Goal: Task Accomplishment & Management: Manage account settings

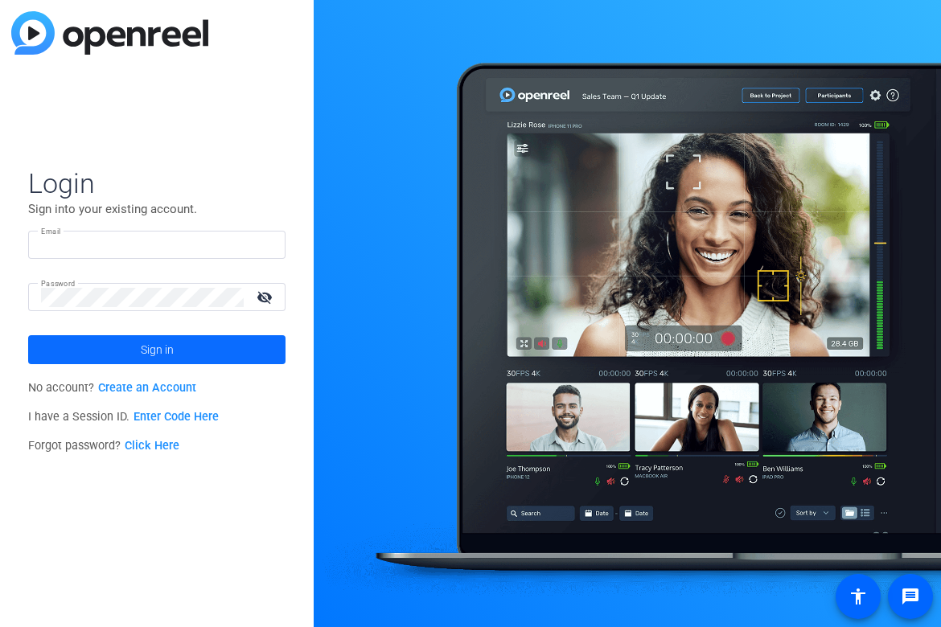
type input "eheldrich@berkleyenvironmental.com"
click at [171, 355] on span "Sign in" at bounding box center [157, 350] width 33 height 40
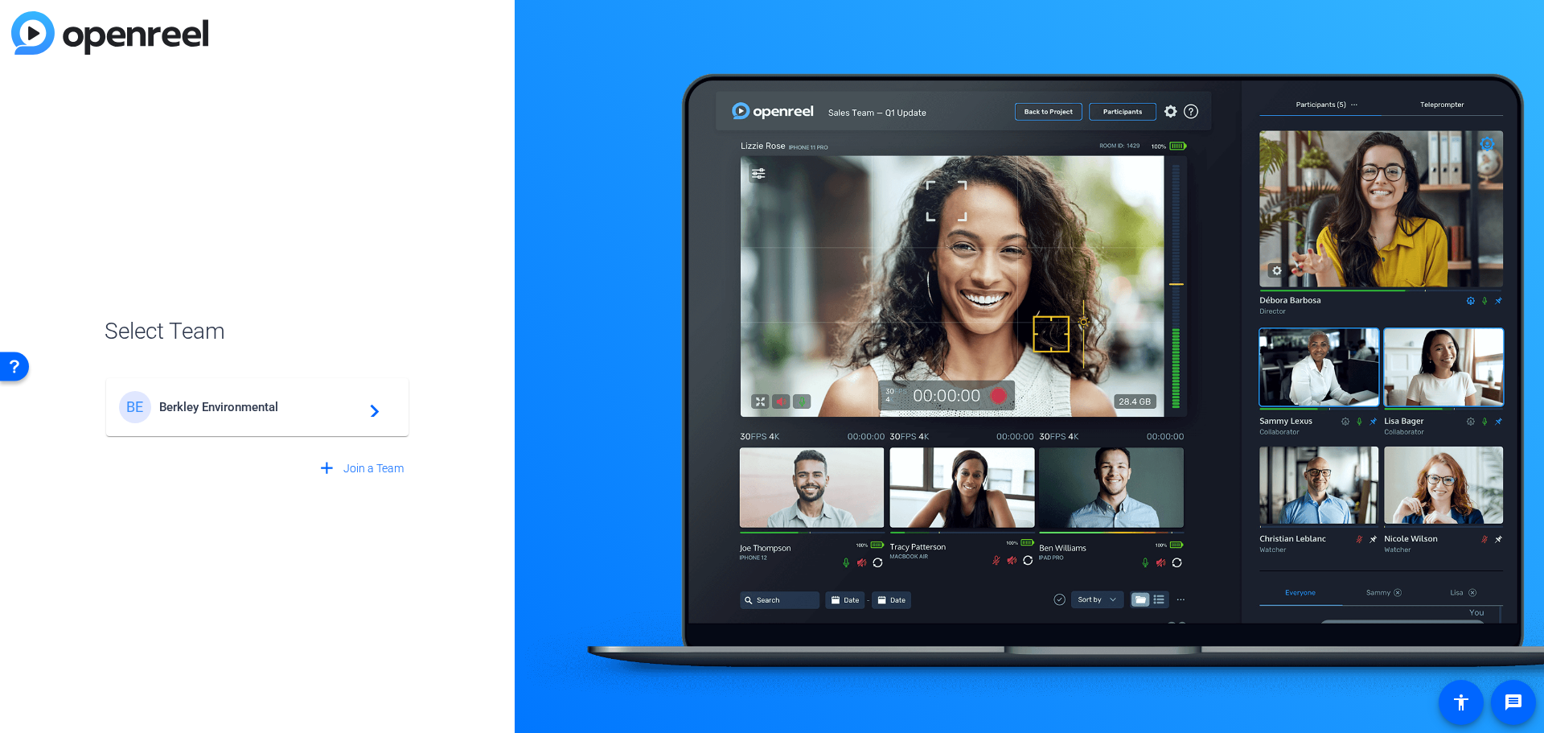
click at [220, 400] on span "Berkley Environmental" at bounding box center [259, 407] width 201 height 14
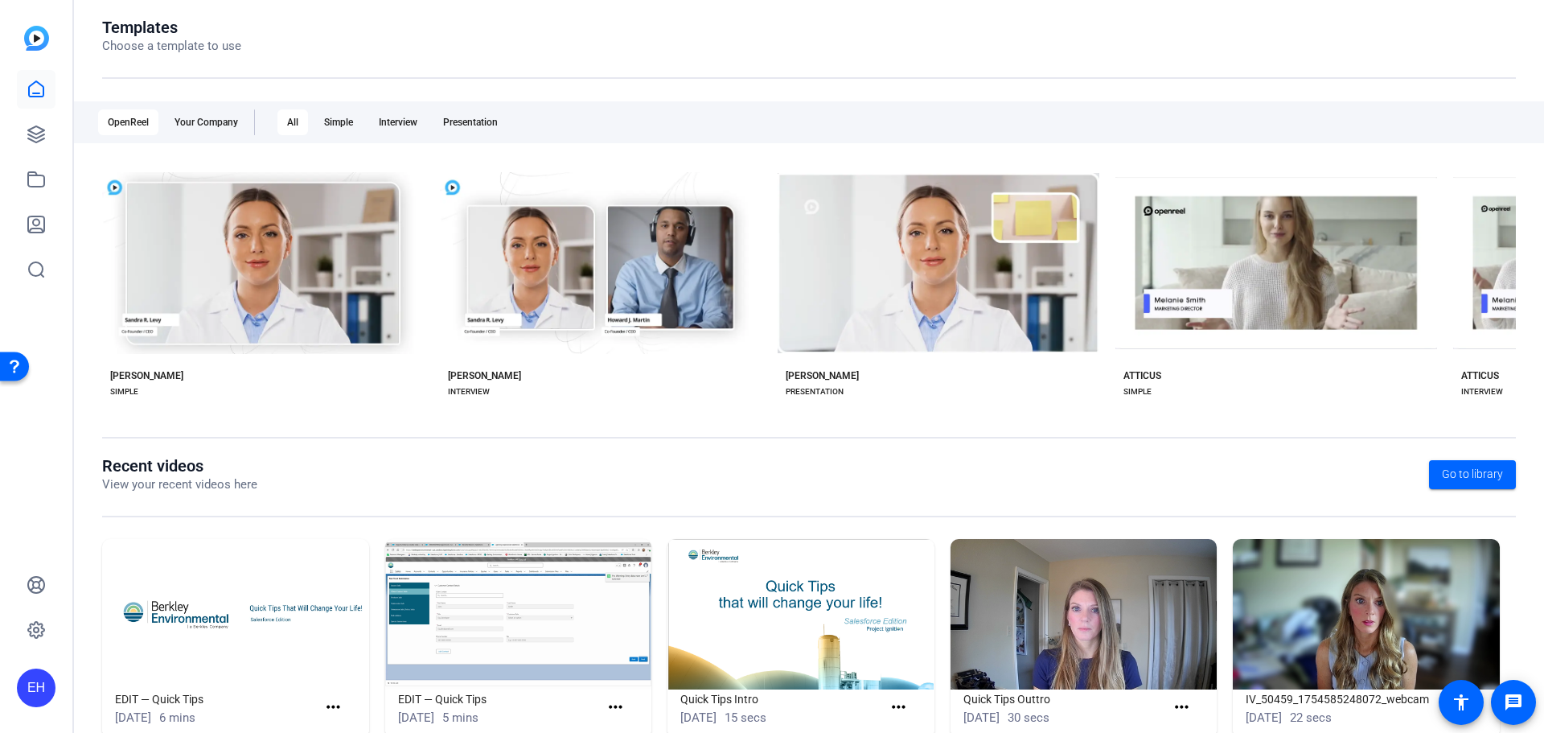
scroll to position [218, 0]
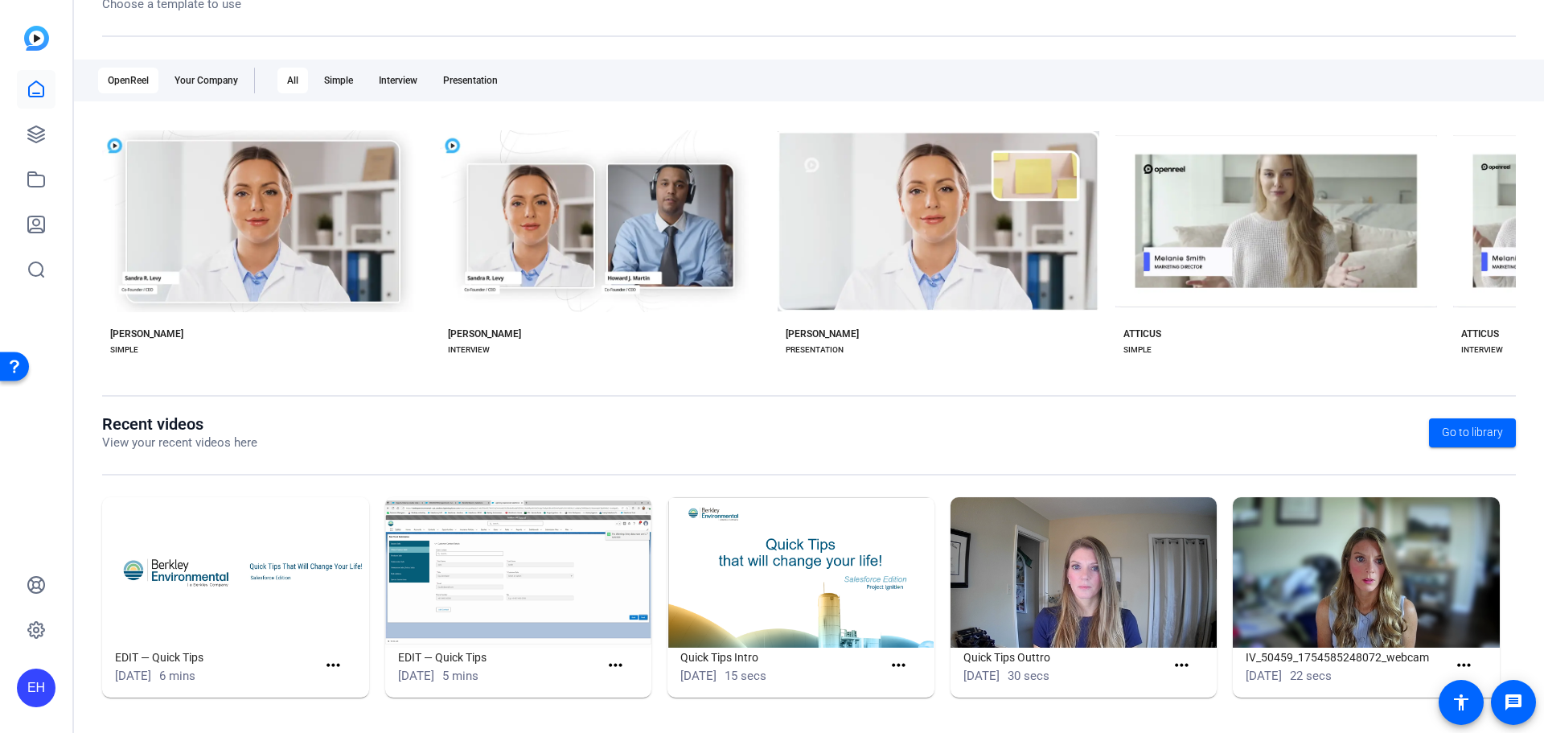
click at [870, 557] on img at bounding box center [800, 572] width 267 height 150
click at [819, 615] on img at bounding box center [800, 572] width 267 height 150
click at [818, 613] on img at bounding box center [800, 572] width 267 height 150
click at [818, 612] on img at bounding box center [800, 572] width 267 height 150
click at [836, 586] on img at bounding box center [800, 572] width 267 height 150
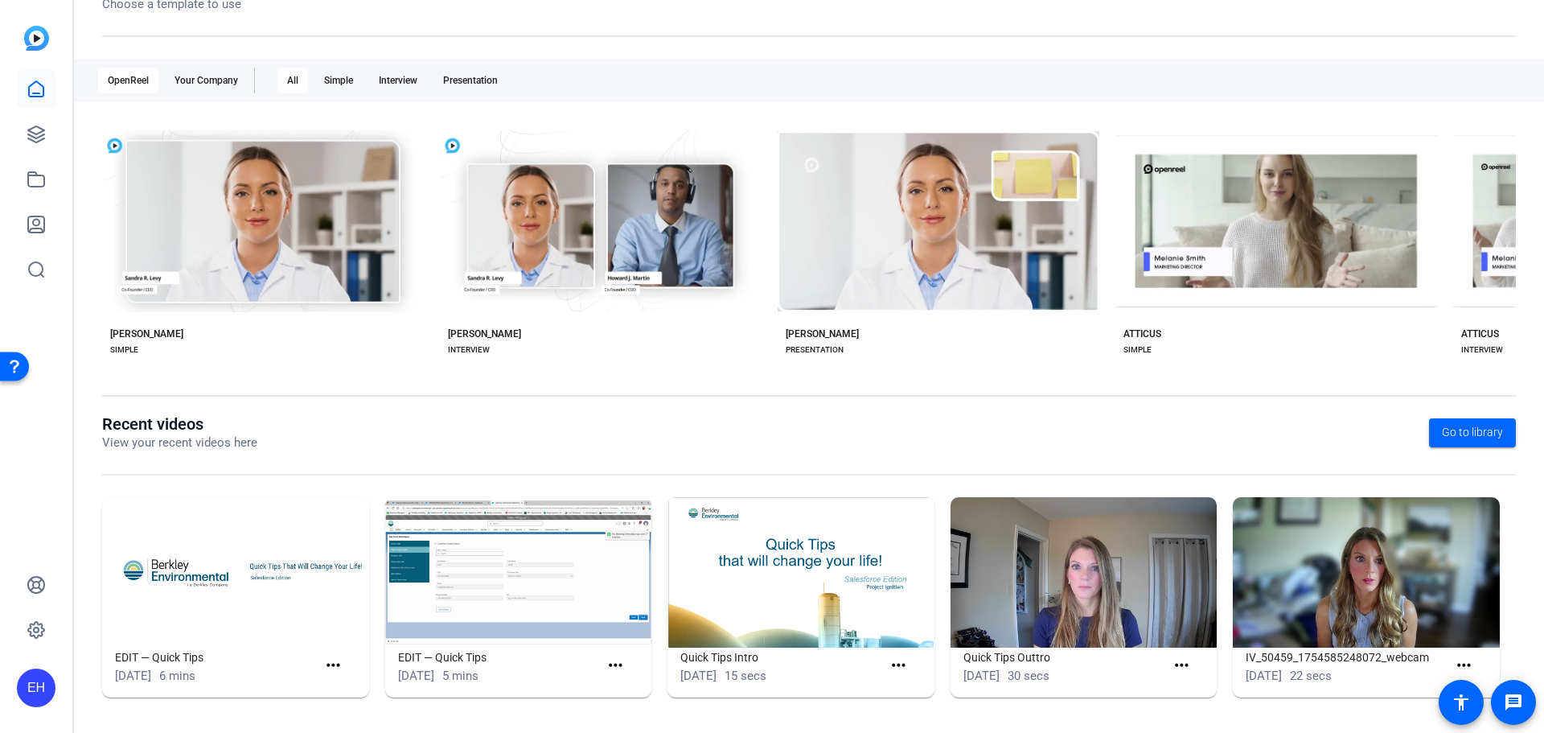
click at [836, 586] on img at bounding box center [800, 572] width 267 height 150
click at [540, 598] on img at bounding box center [518, 572] width 267 height 150
click at [540, 597] on img at bounding box center [518, 572] width 267 height 150
click at [231, 602] on img at bounding box center [235, 572] width 267 height 150
click at [281, 559] on img at bounding box center [235, 572] width 267 height 150
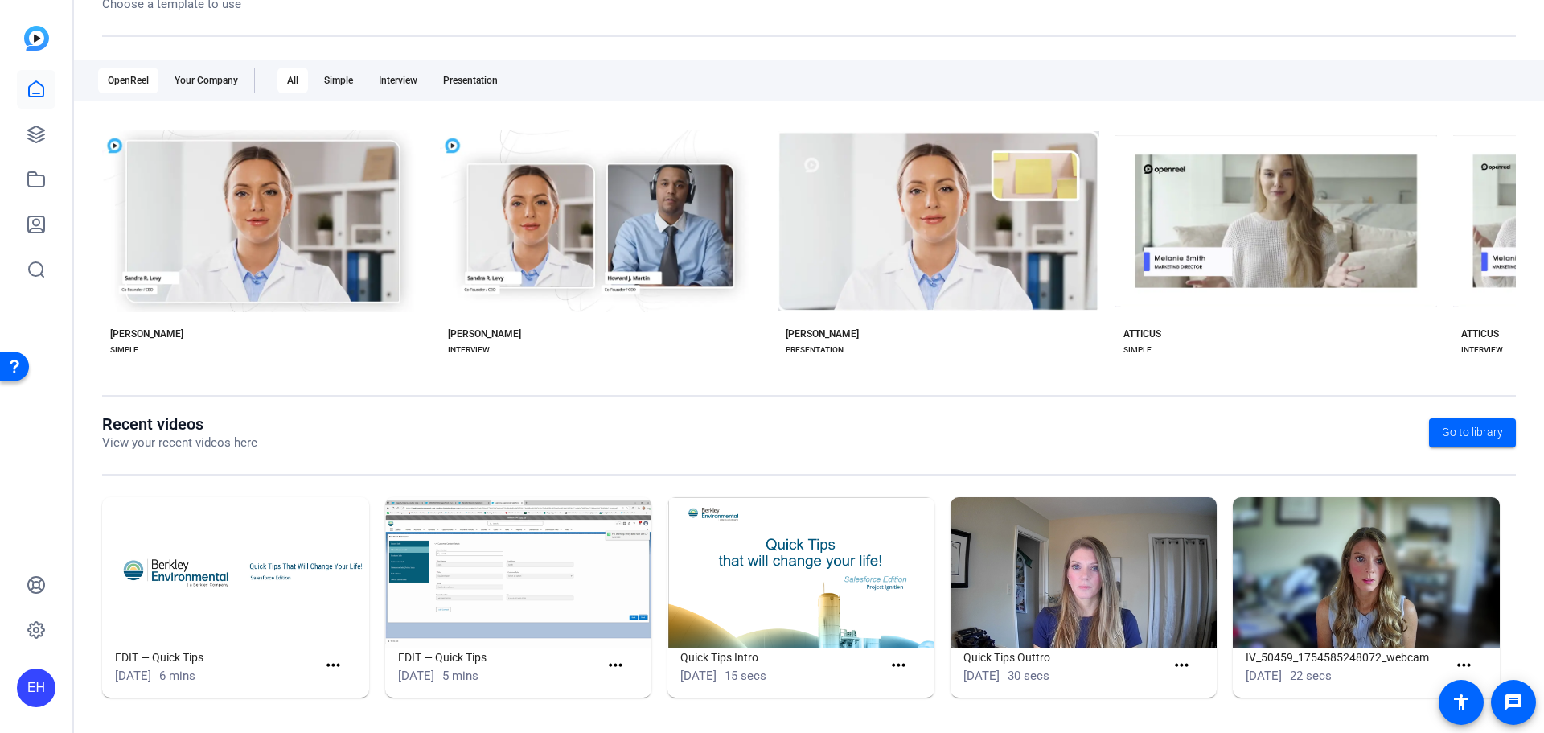
click at [281, 559] on img at bounding box center [235, 572] width 267 height 150
click at [517, 564] on img at bounding box center [518, 572] width 267 height 150
click at [607, 626] on mat-icon "more_horiz" at bounding box center [616, 665] width 20 height 20
click at [622, 626] on span "View" at bounding box center [647, 689] width 64 height 19
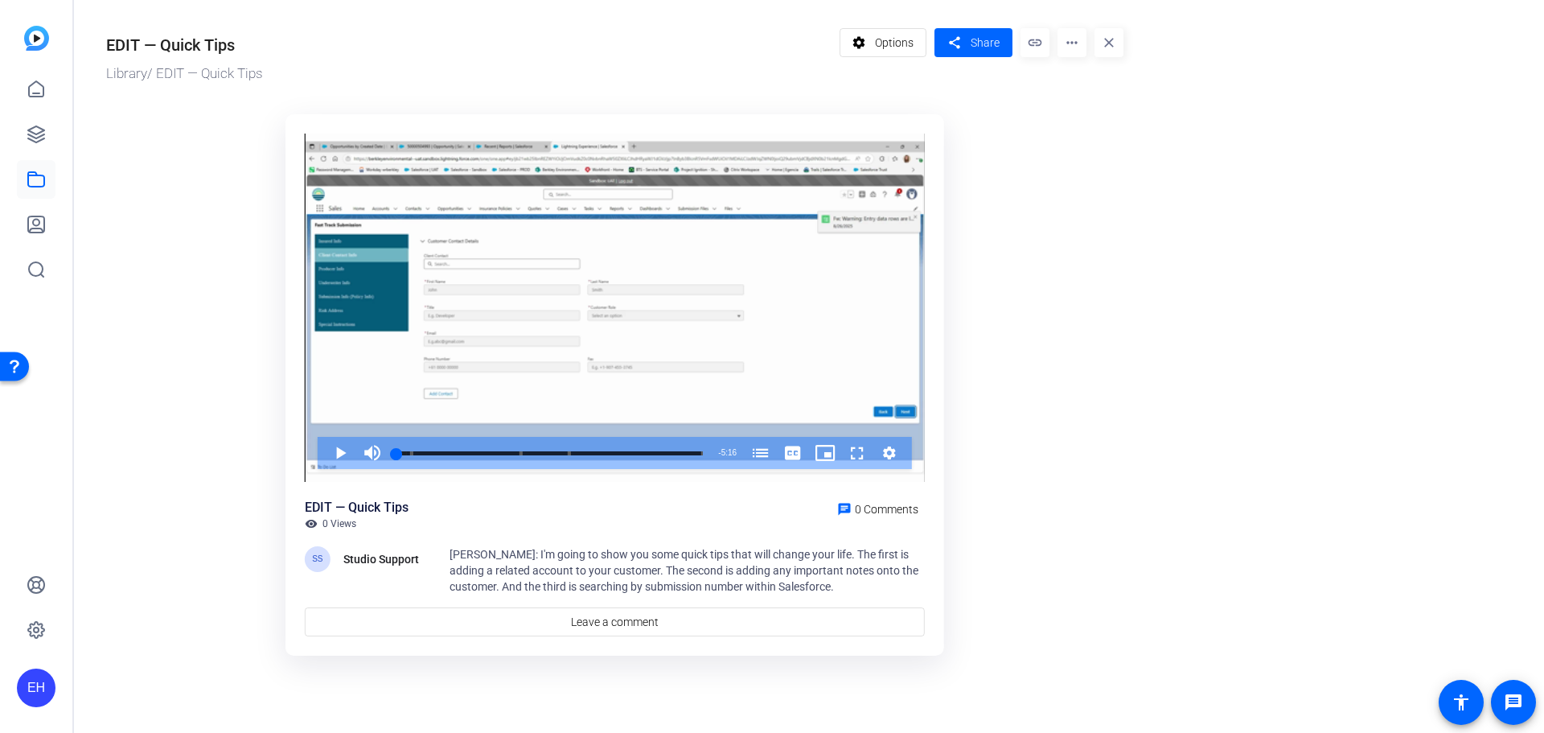
click at [940, 505] on or-hosting-video-details "EDIT — Quick Tips Library / EDIT — Quick Tips settings Options share Share link…" at bounding box center [805, 340] width 1462 height 680
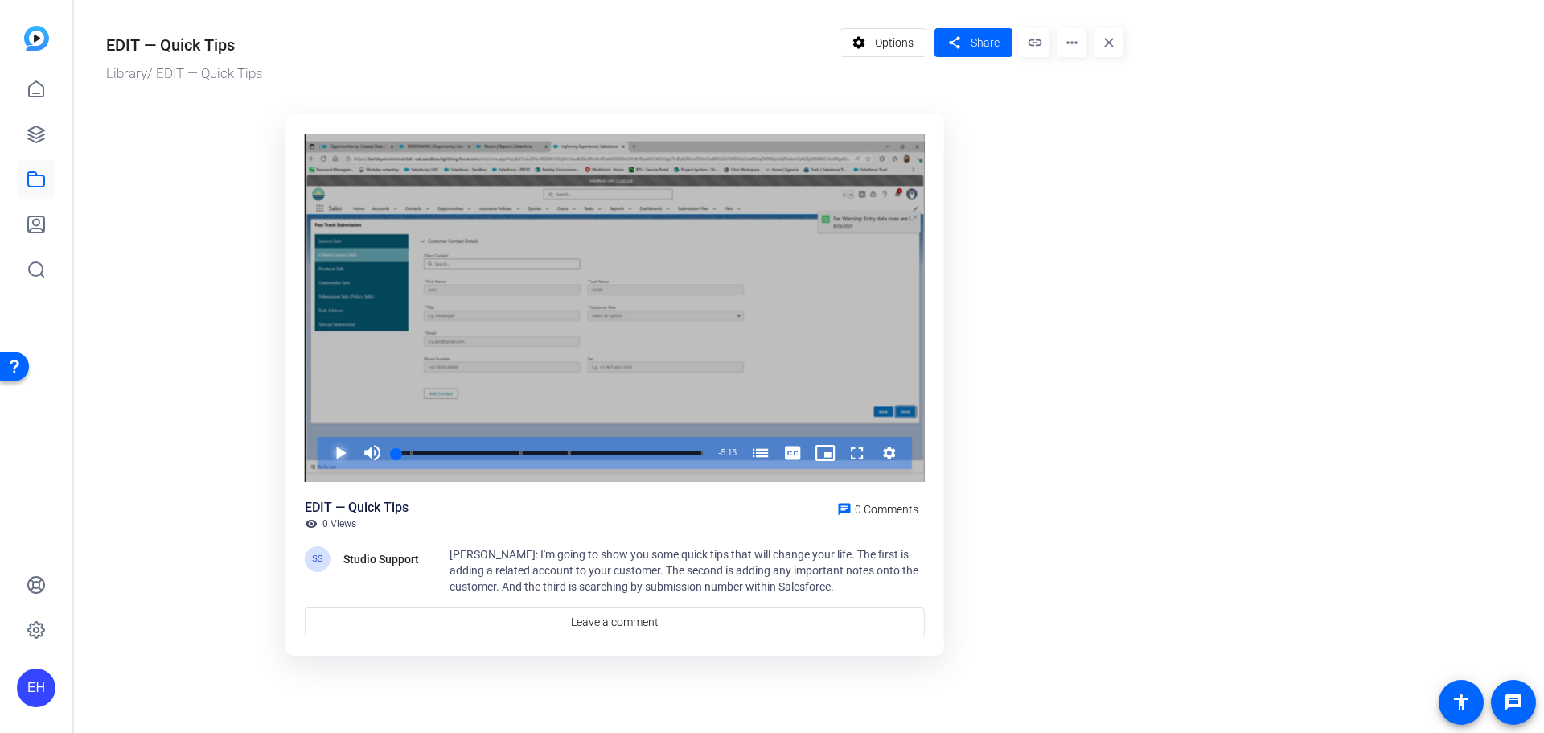
click at [324, 447] on span "Video Player" at bounding box center [324, 453] width 0 height 32
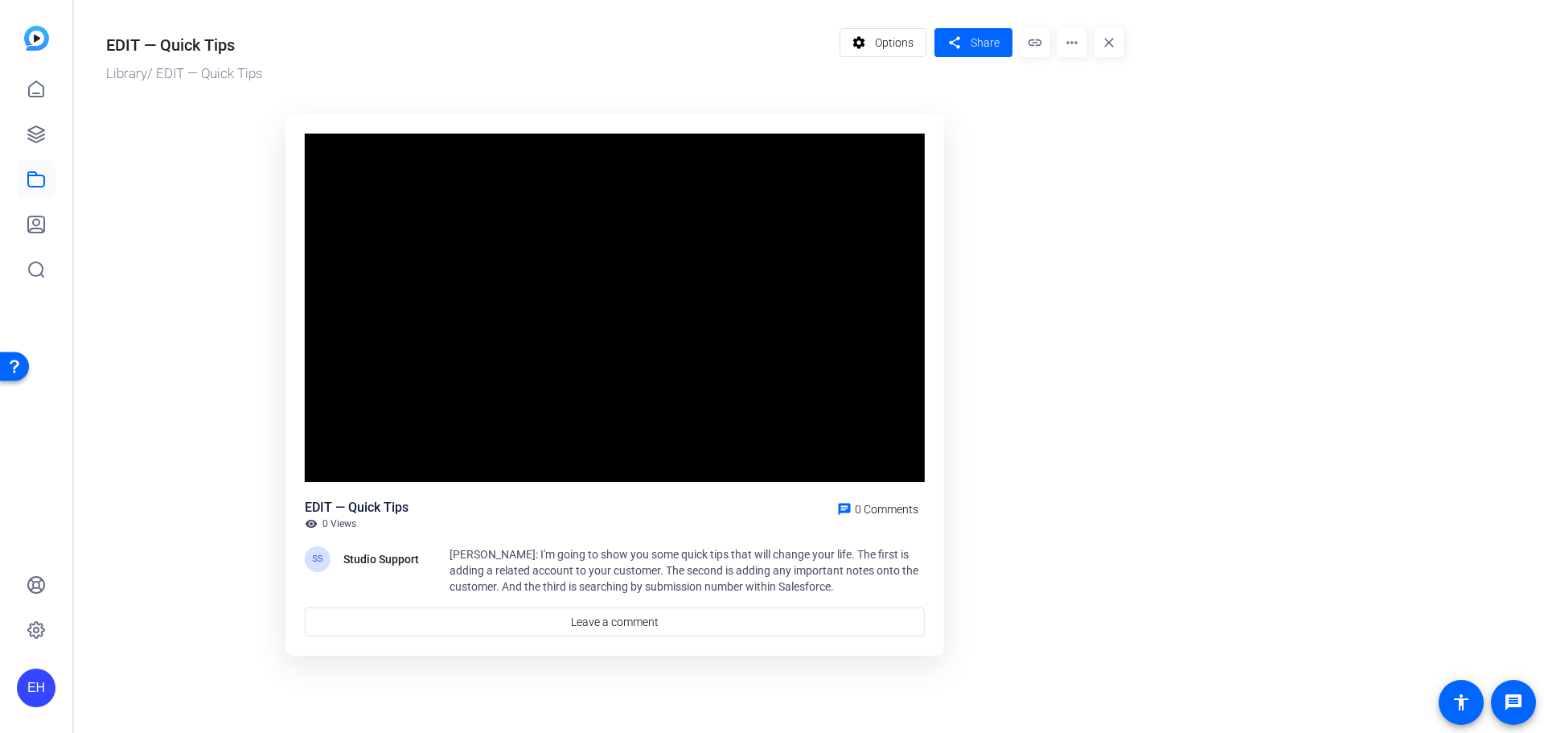
click at [940, 532] on or-hosting-video-details "EDIT — Quick Tips Library / EDIT — Quick Tips settings Options share Share link…" at bounding box center [805, 340] width 1462 height 680
click at [940, 554] on or-hosting-video-details "EDIT — Quick Tips Library / EDIT — Quick Tips settings Options share Share link…" at bounding box center [805, 340] width 1462 height 680
click at [884, 38] on span "Options" at bounding box center [894, 42] width 39 height 31
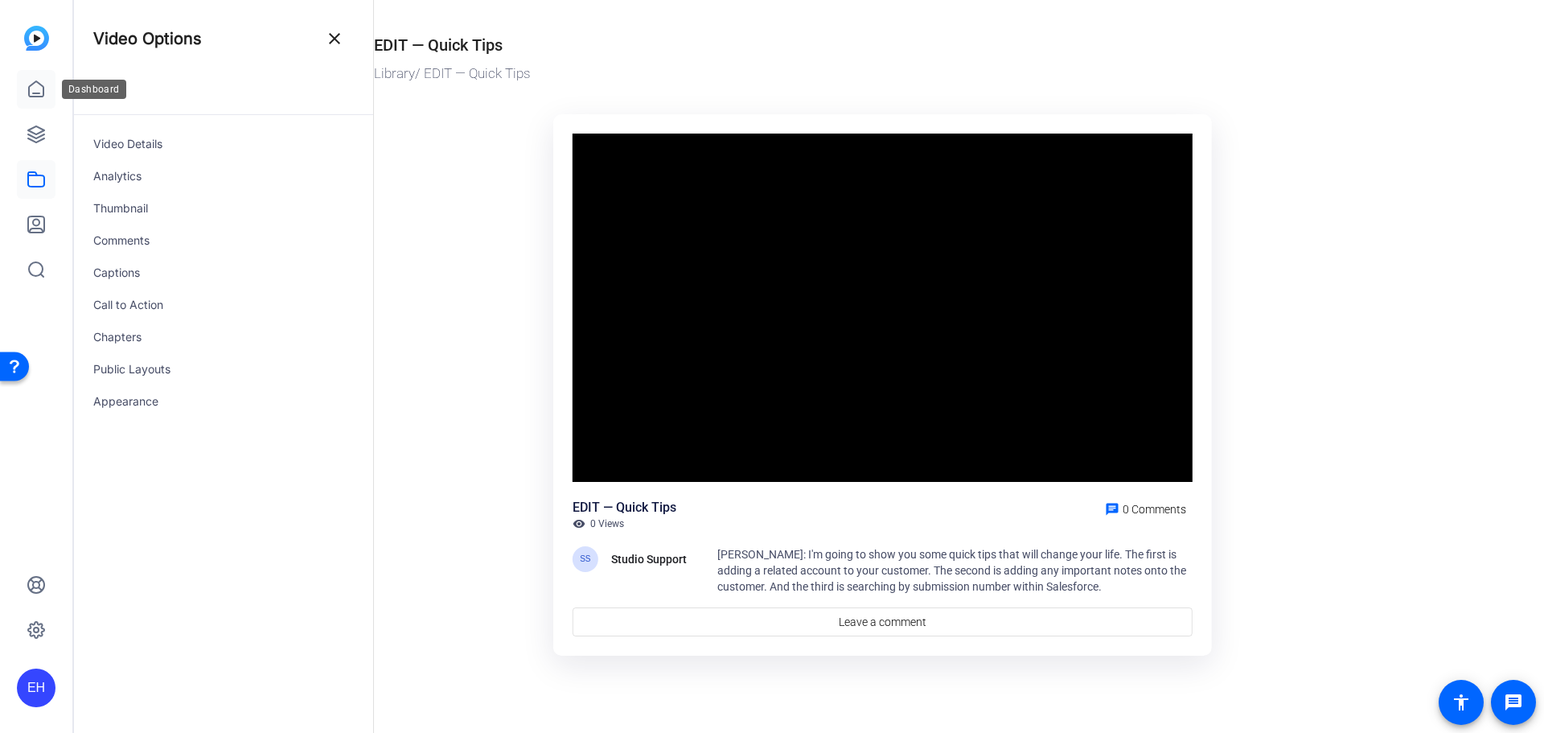
click at [27, 80] on icon at bounding box center [36, 89] width 19 height 19
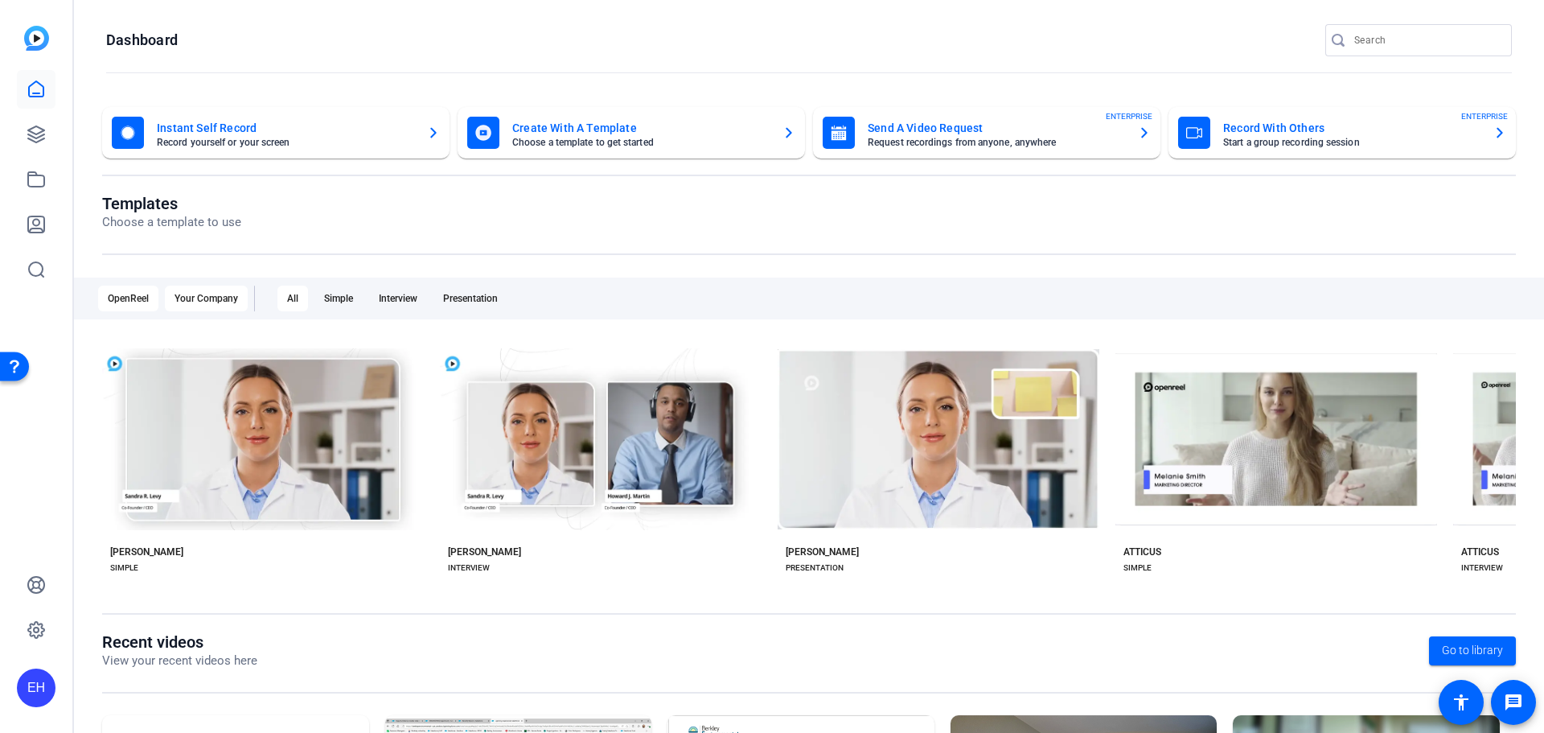
click at [204, 289] on div "Your Company" at bounding box center [206, 298] width 83 height 26
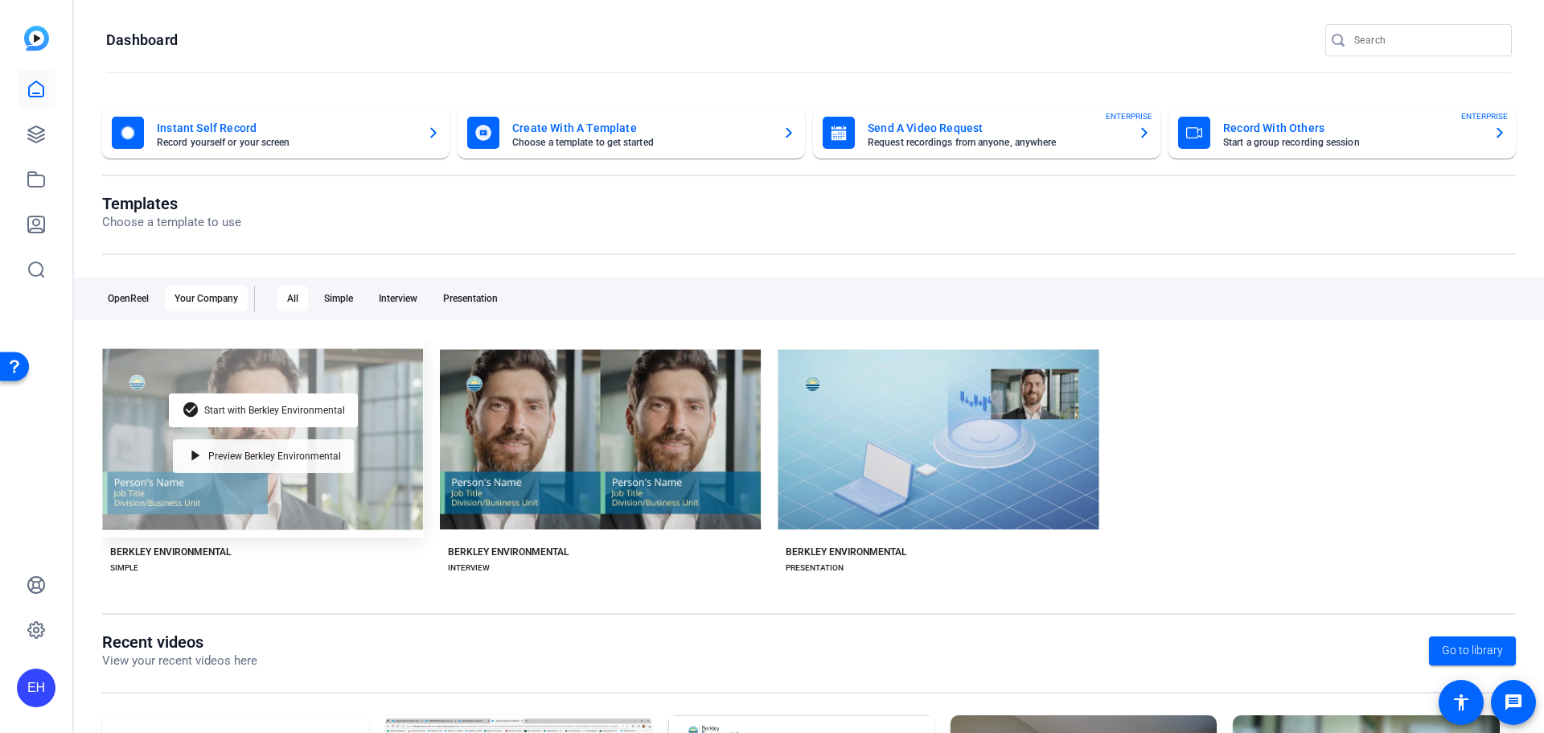
click at [274, 458] on span "Preview Berkley Environmental" at bounding box center [274, 456] width 133 height 10
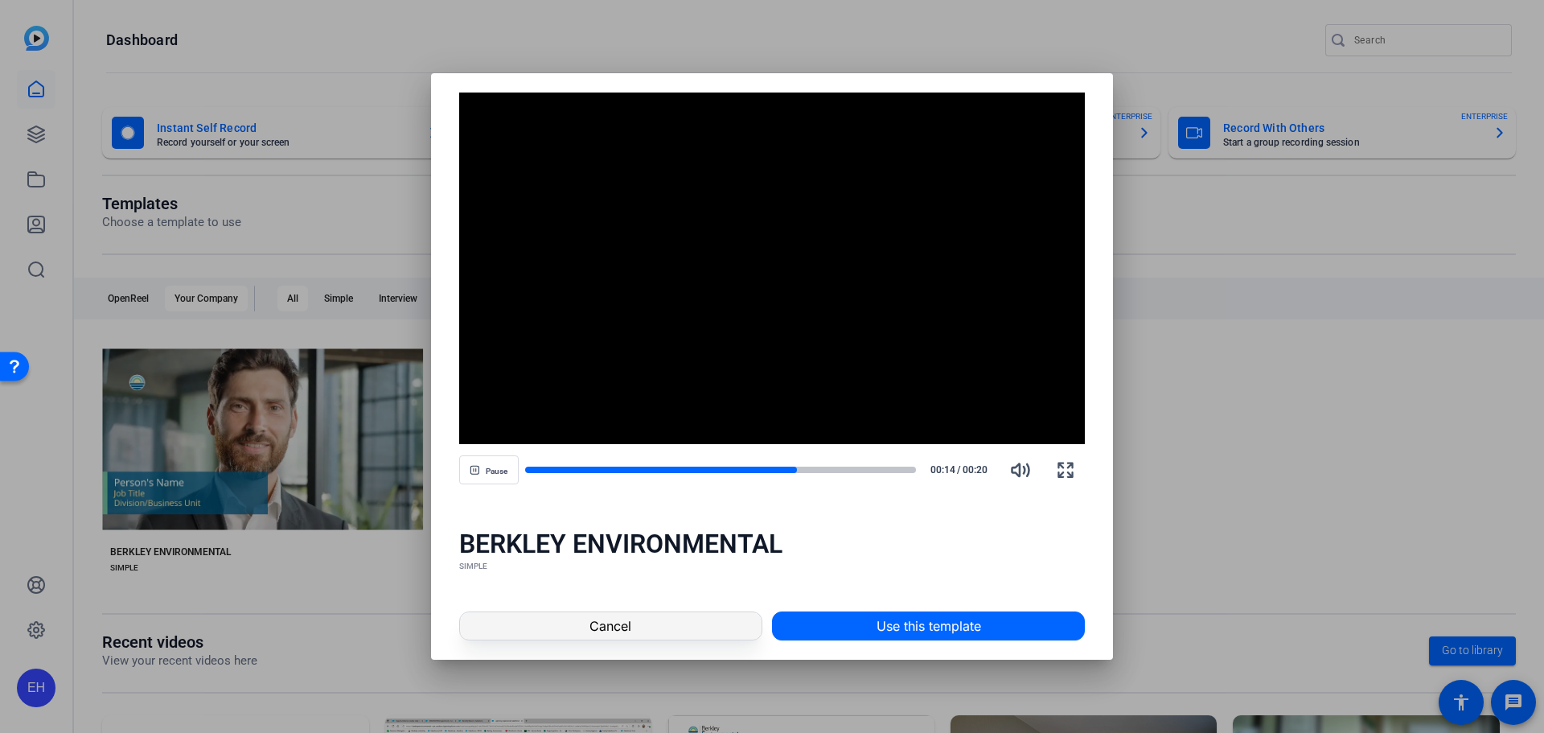
click at [622, 618] on span "Cancel" at bounding box center [610, 625] width 42 height 19
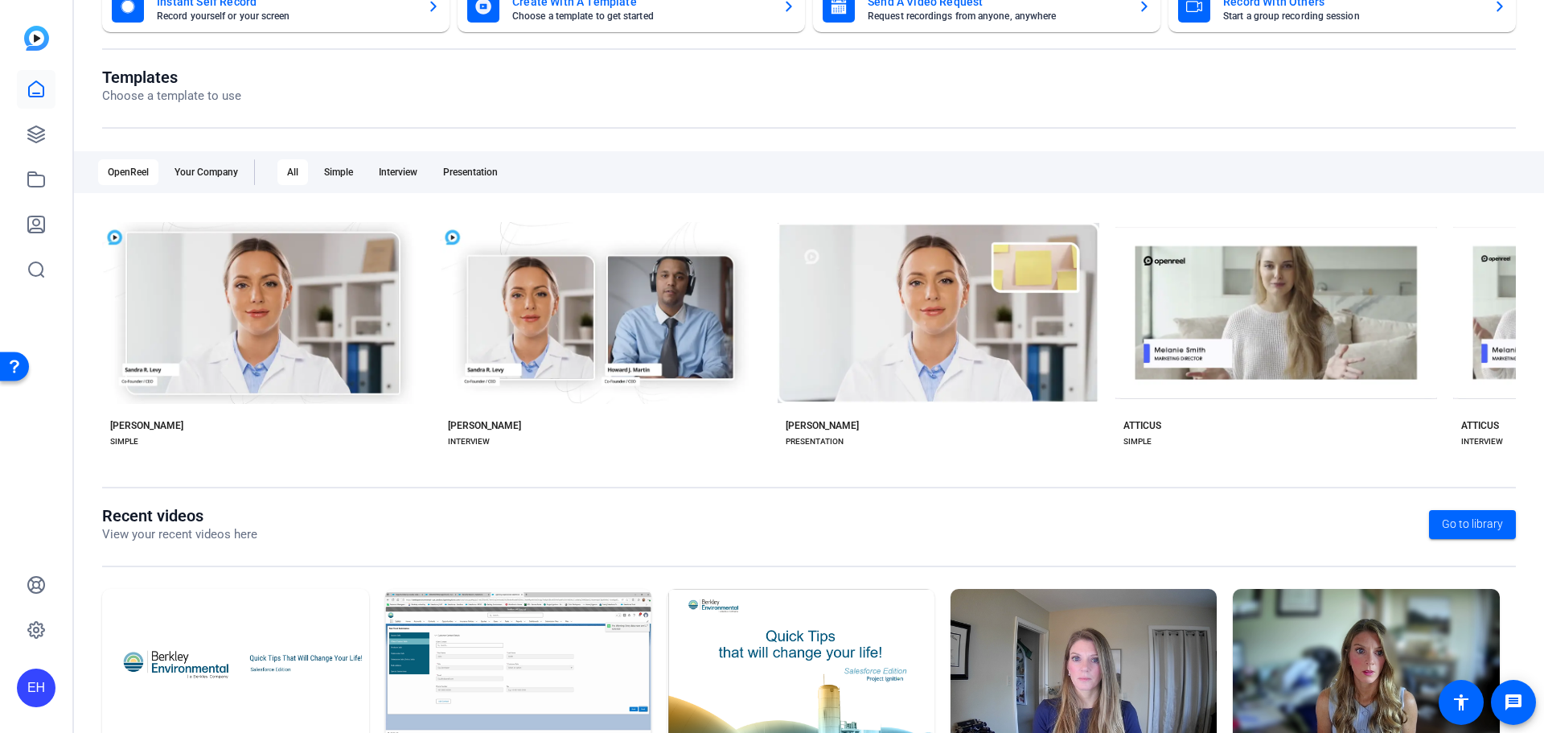
scroll to position [218, 0]
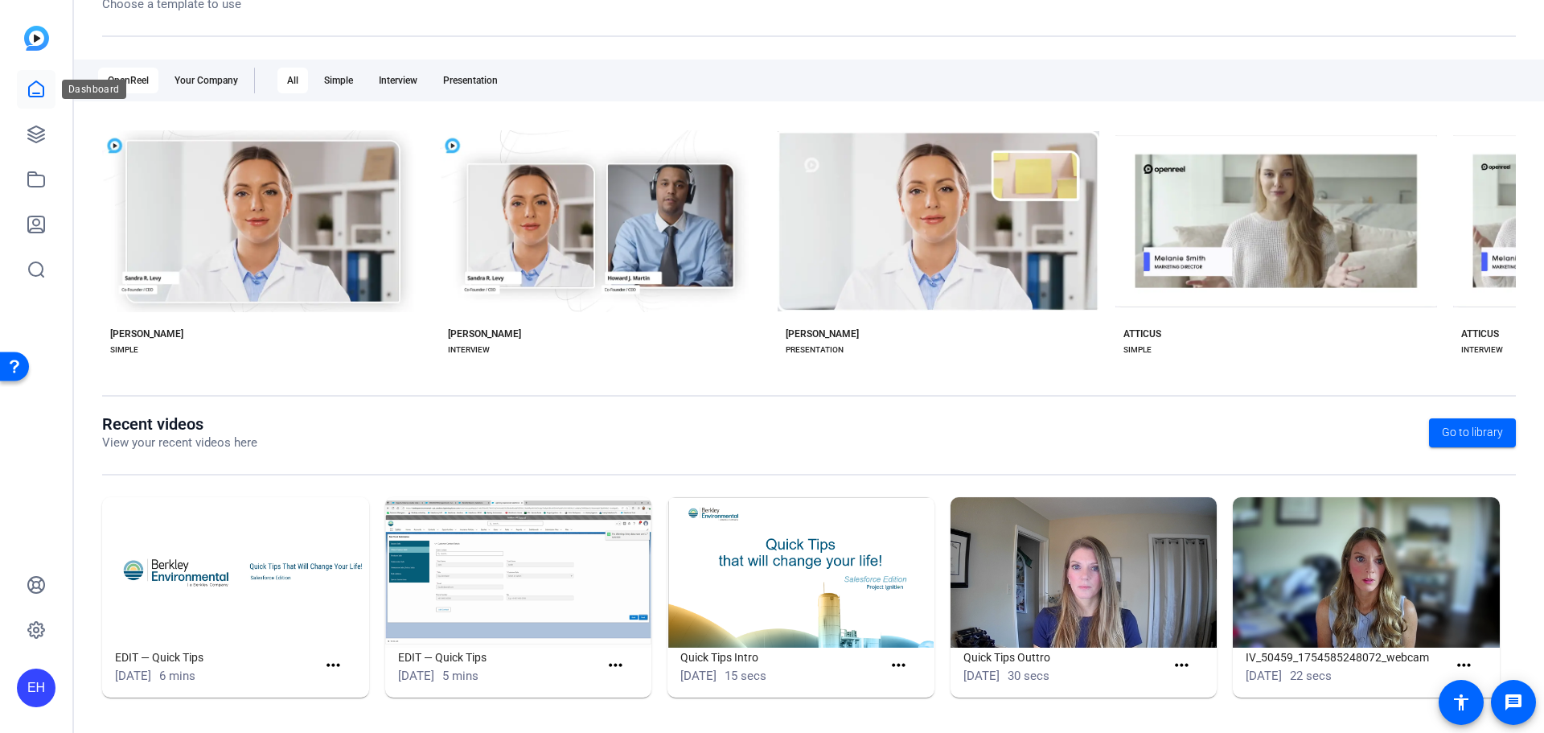
click at [39, 85] on icon at bounding box center [36, 89] width 19 height 19
click at [37, 127] on icon at bounding box center [36, 134] width 16 height 16
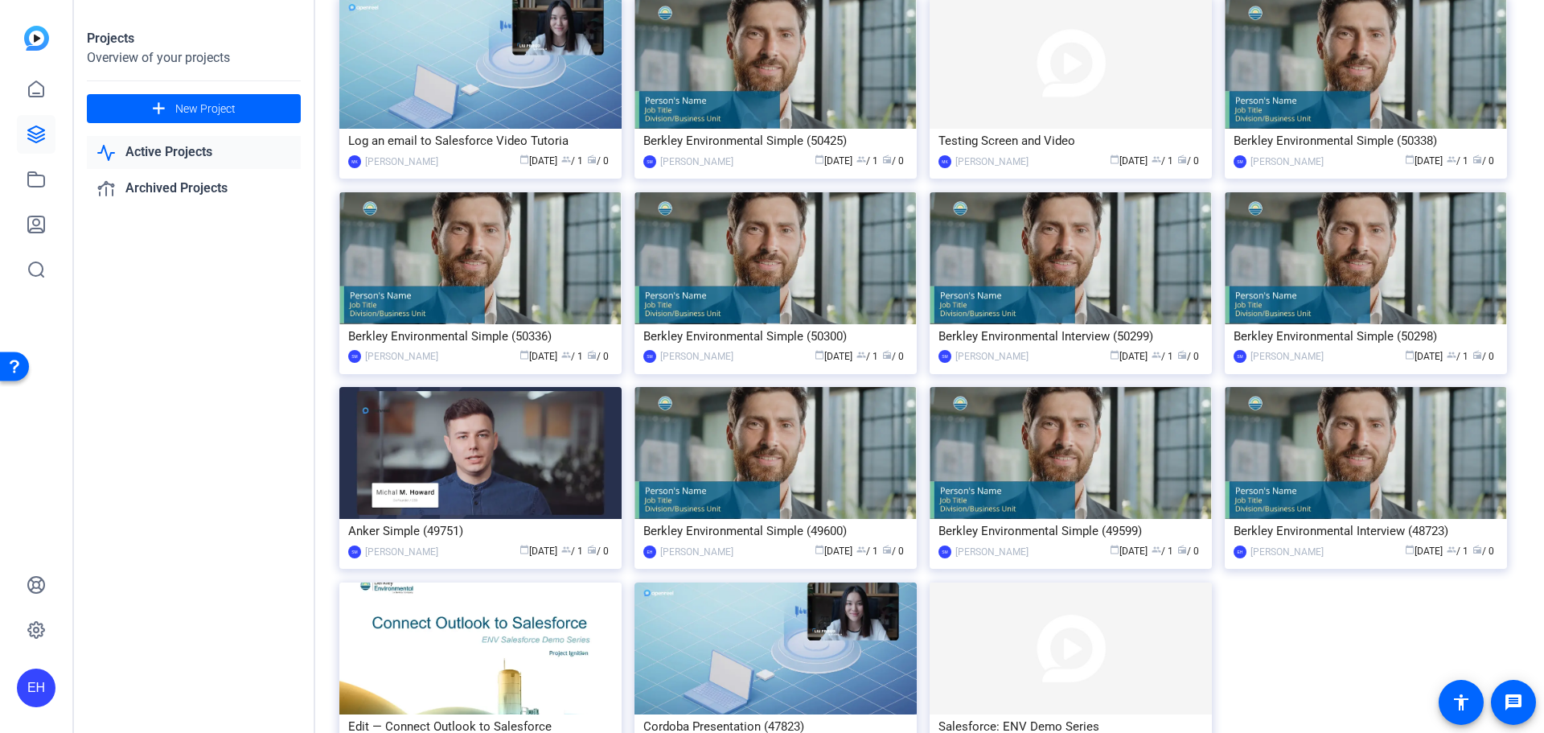
scroll to position [637, 0]
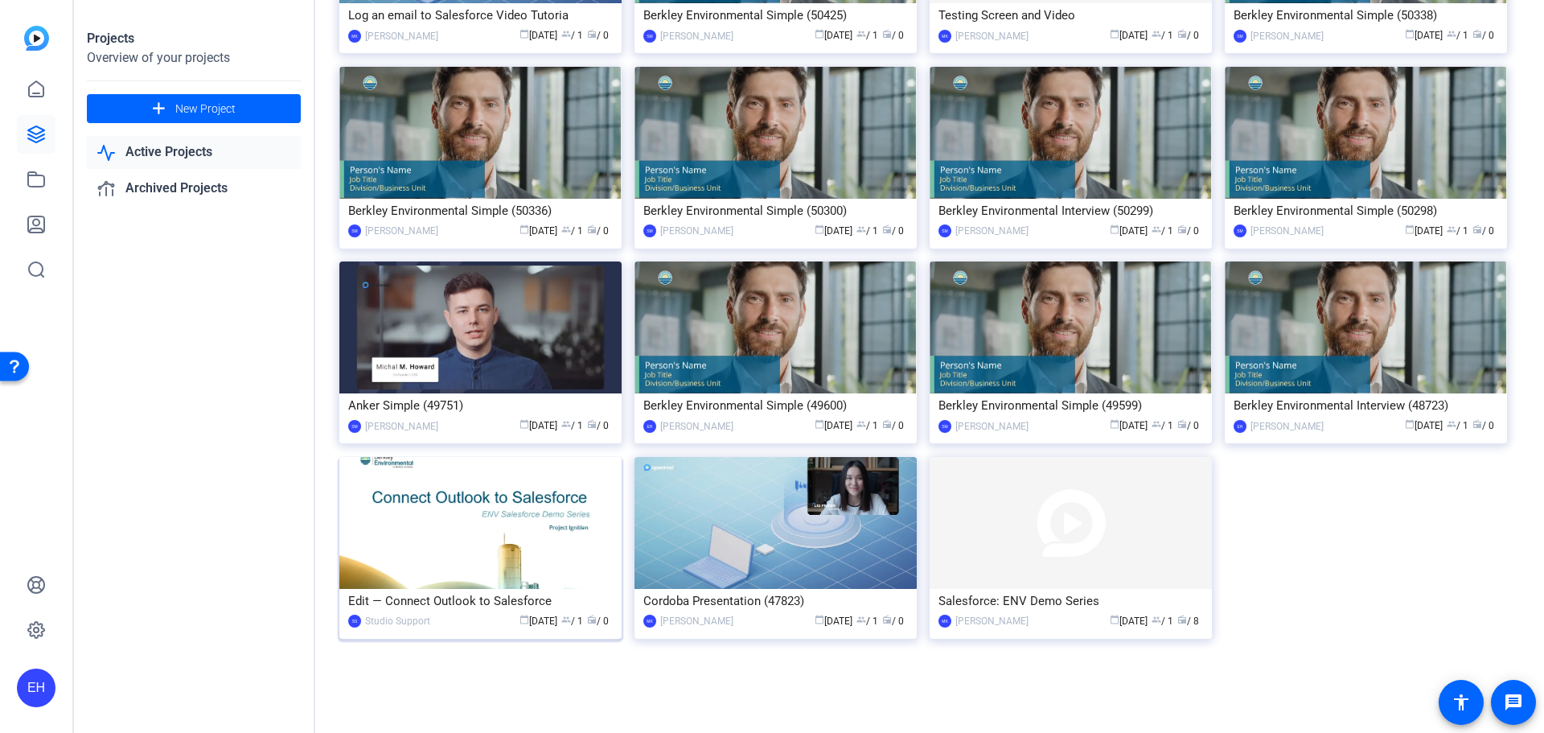
click at [517, 516] on img at bounding box center [480, 523] width 282 height 132
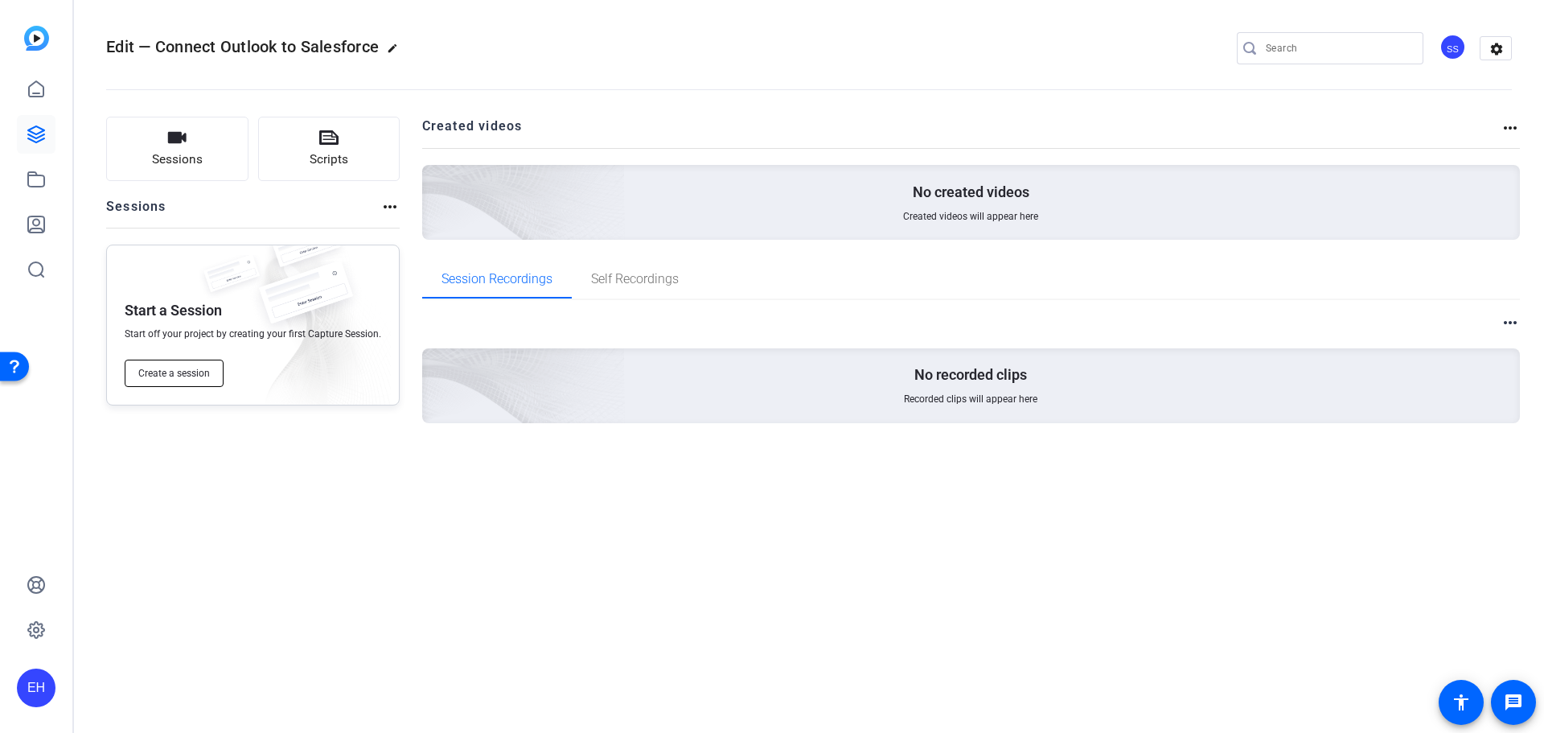
click at [166, 370] on span "Create a session" at bounding box center [174, 373] width 72 height 13
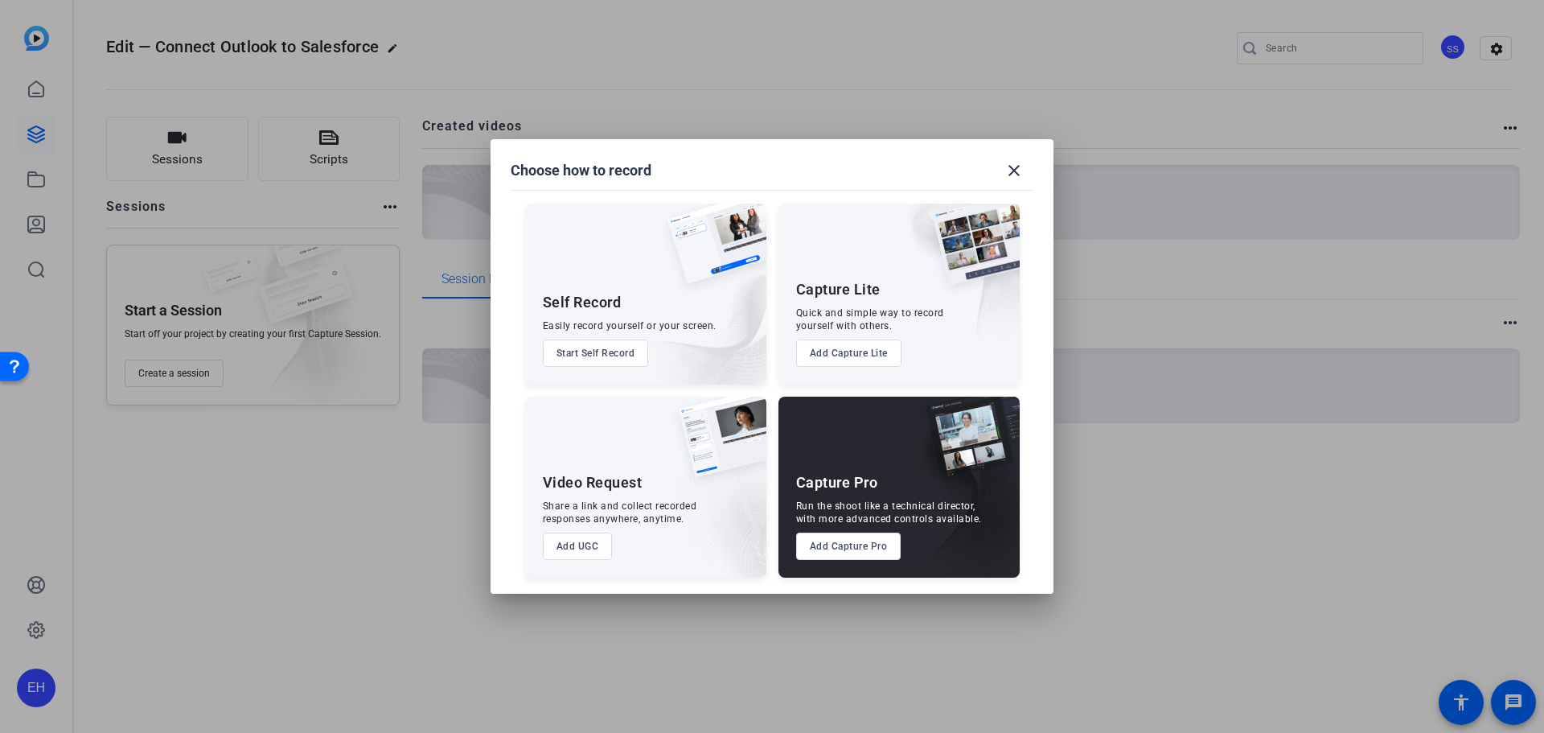
click at [329, 664] on div at bounding box center [772, 366] width 1544 height 733
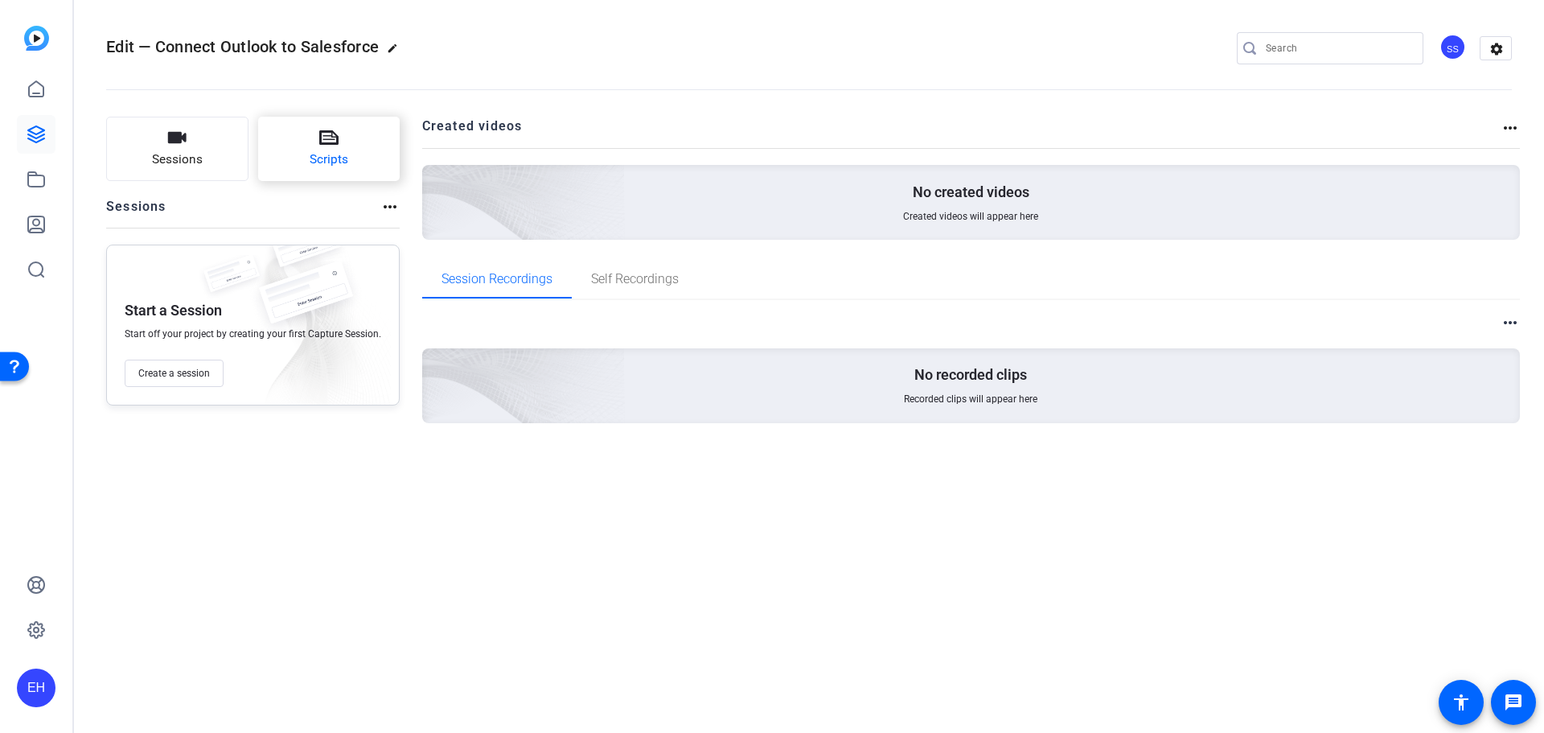
click at [322, 138] on icon at bounding box center [328, 137] width 19 height 19
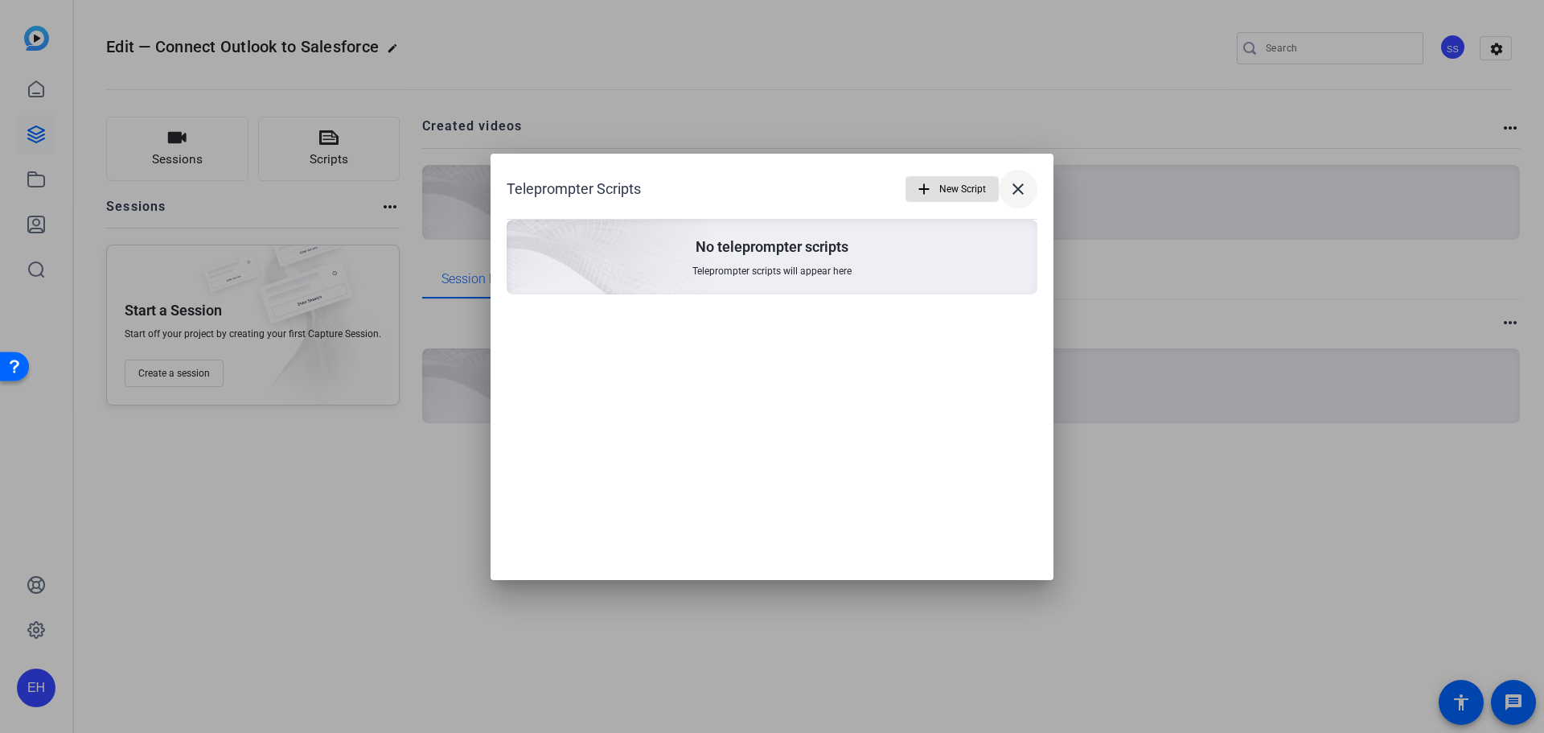
click at [1034, 191] on span at bounding box center [1018, 189] width 39 height 39
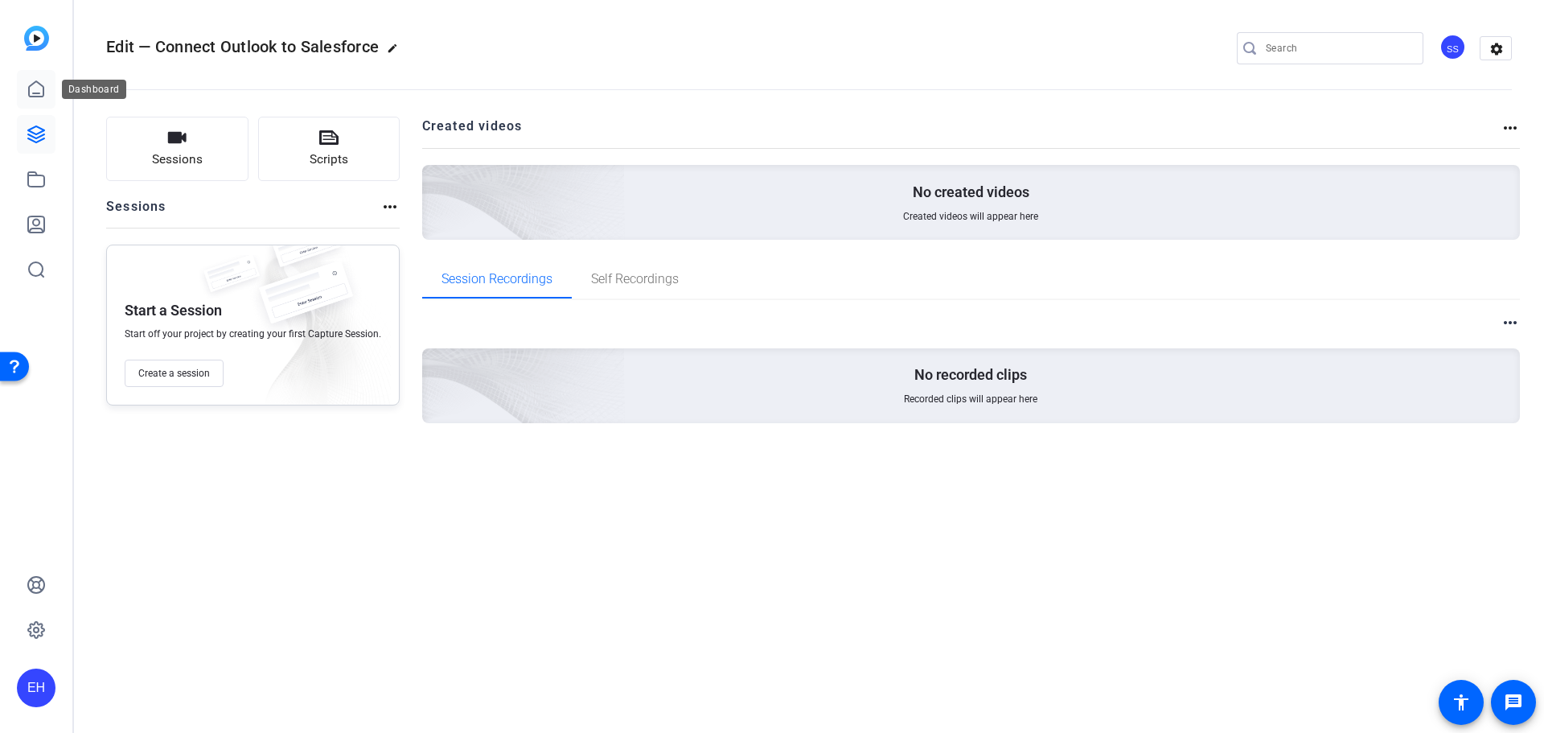
click at [38, 84] on icon at bounding box center [36, 89] width 19 height 19
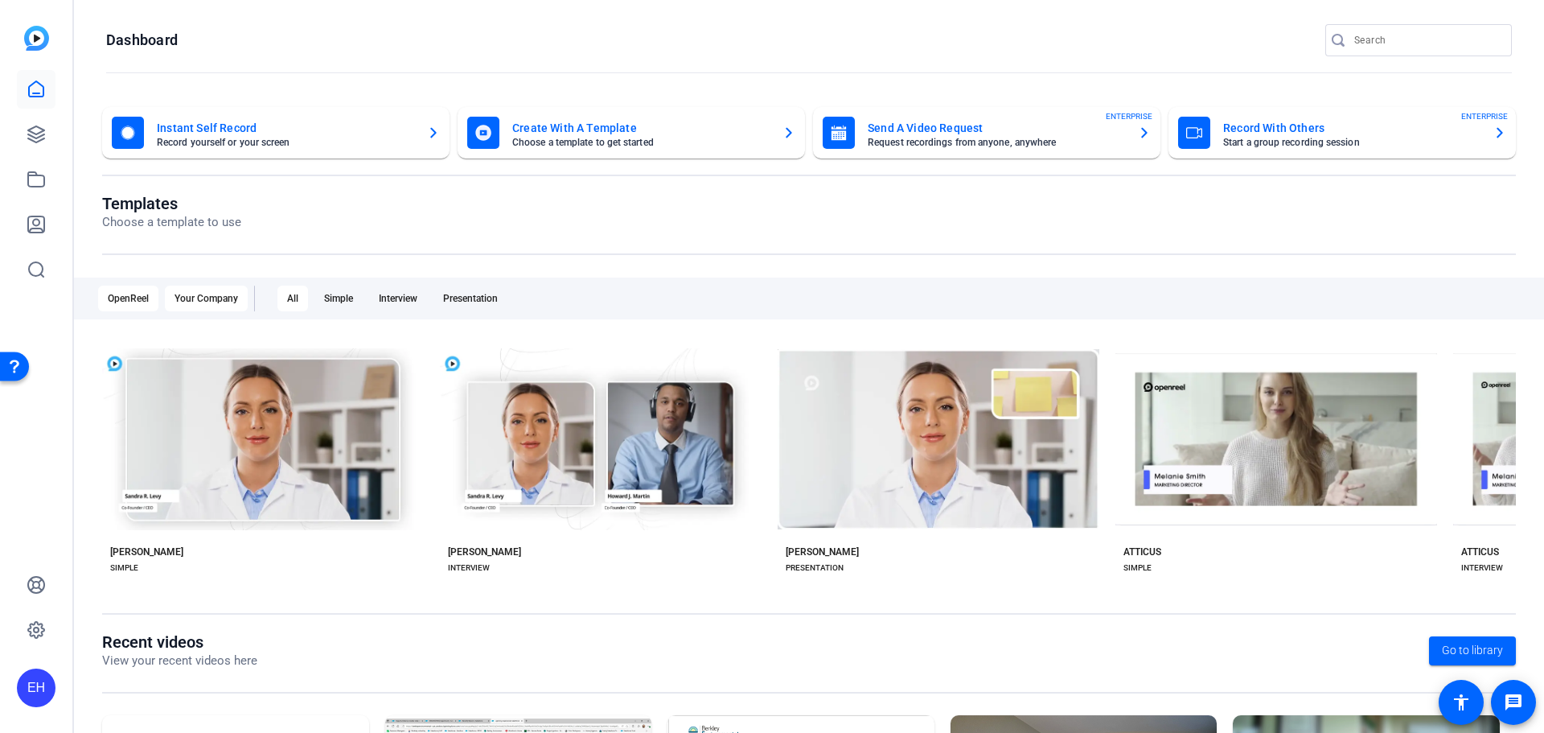
click at [204, 297] on div "Your Company" at bounding box center [206, 298] width 83 height 26
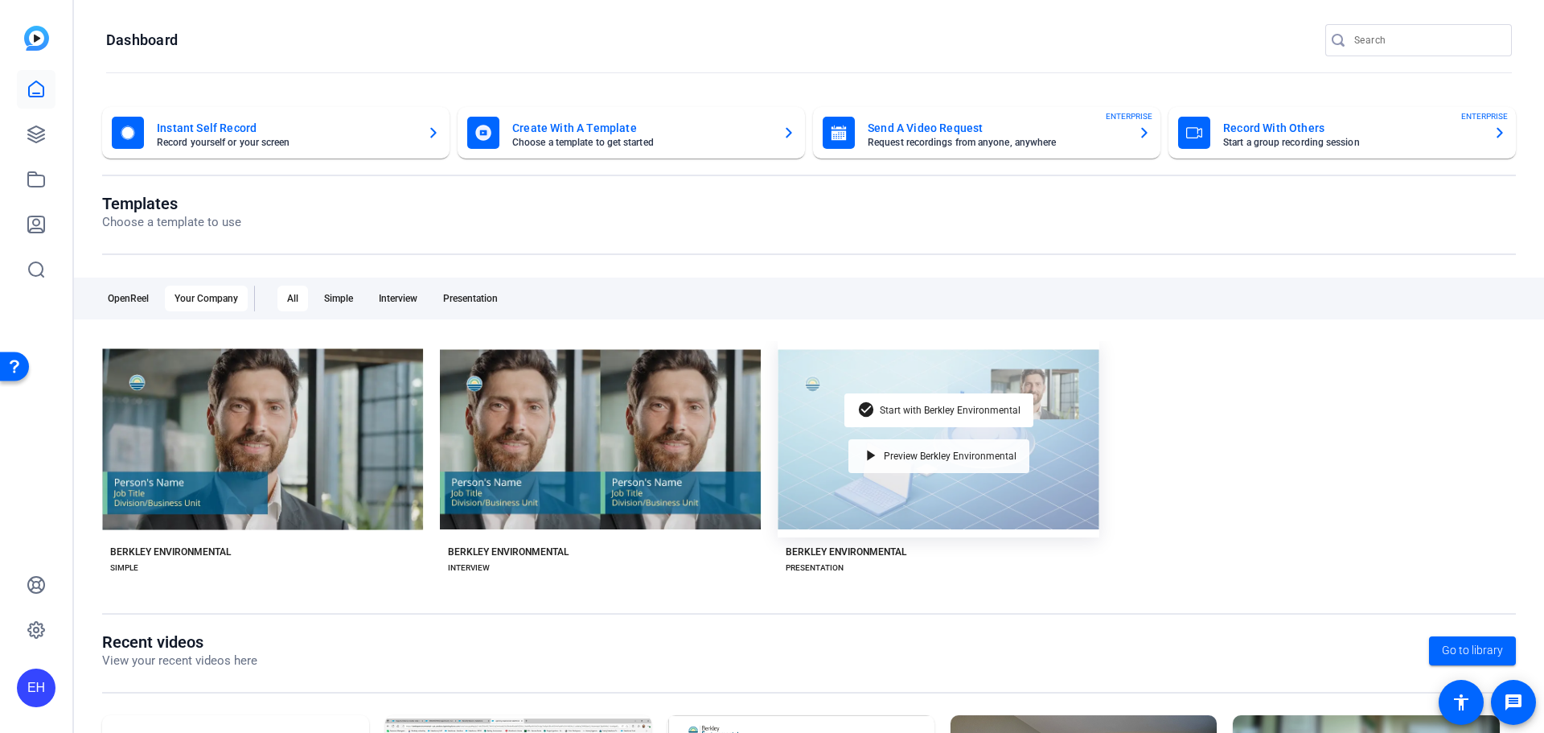
click at [927, 449] on div "play_arrow Preview Berkley Environmental" at bounding box center [938, 456] width 181 height 34
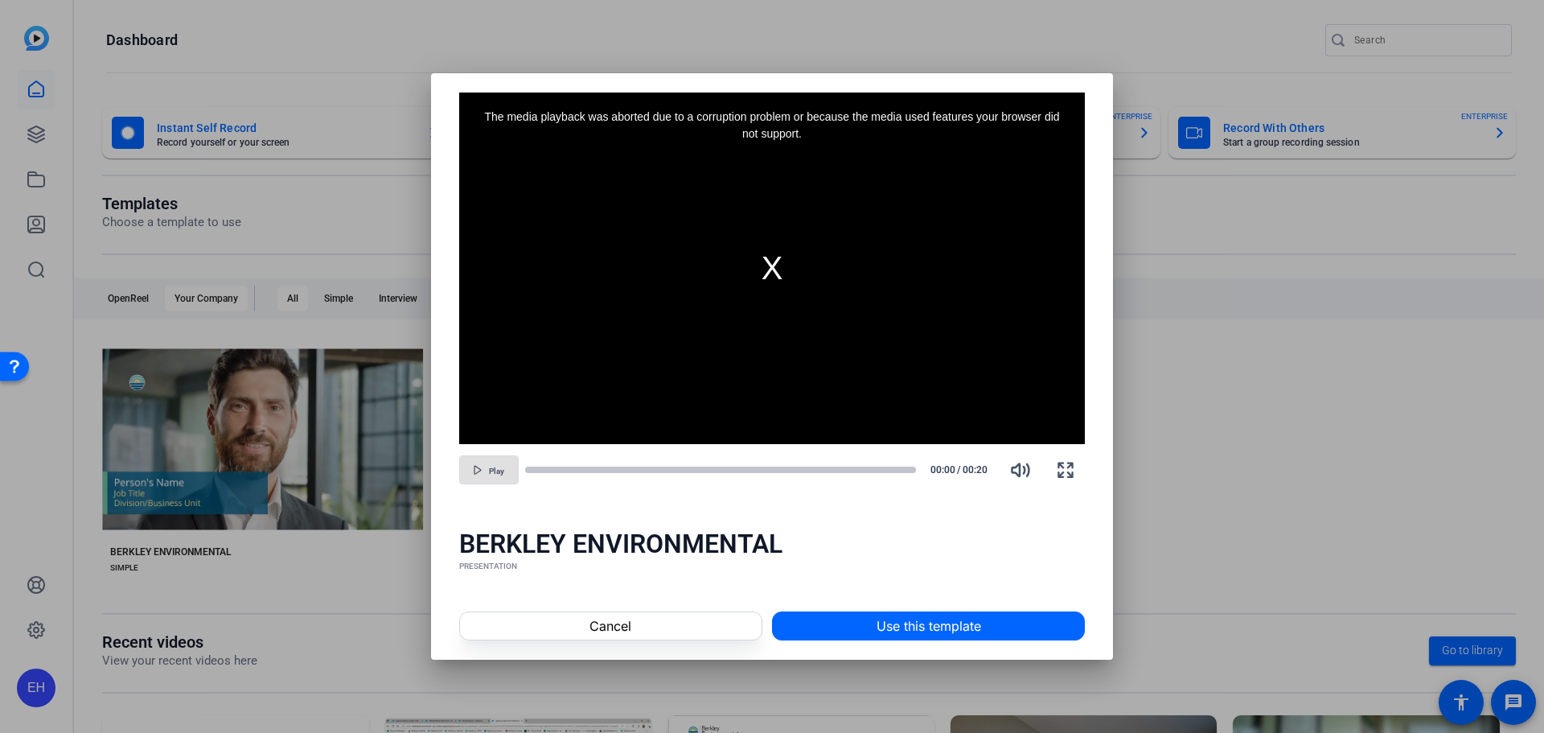
click at [493, 466] on span "Play" at bounding box center [496, 471] width 15 height 10
click at [587, 616] on span at bounding box center [611, 625] width 302 height 39
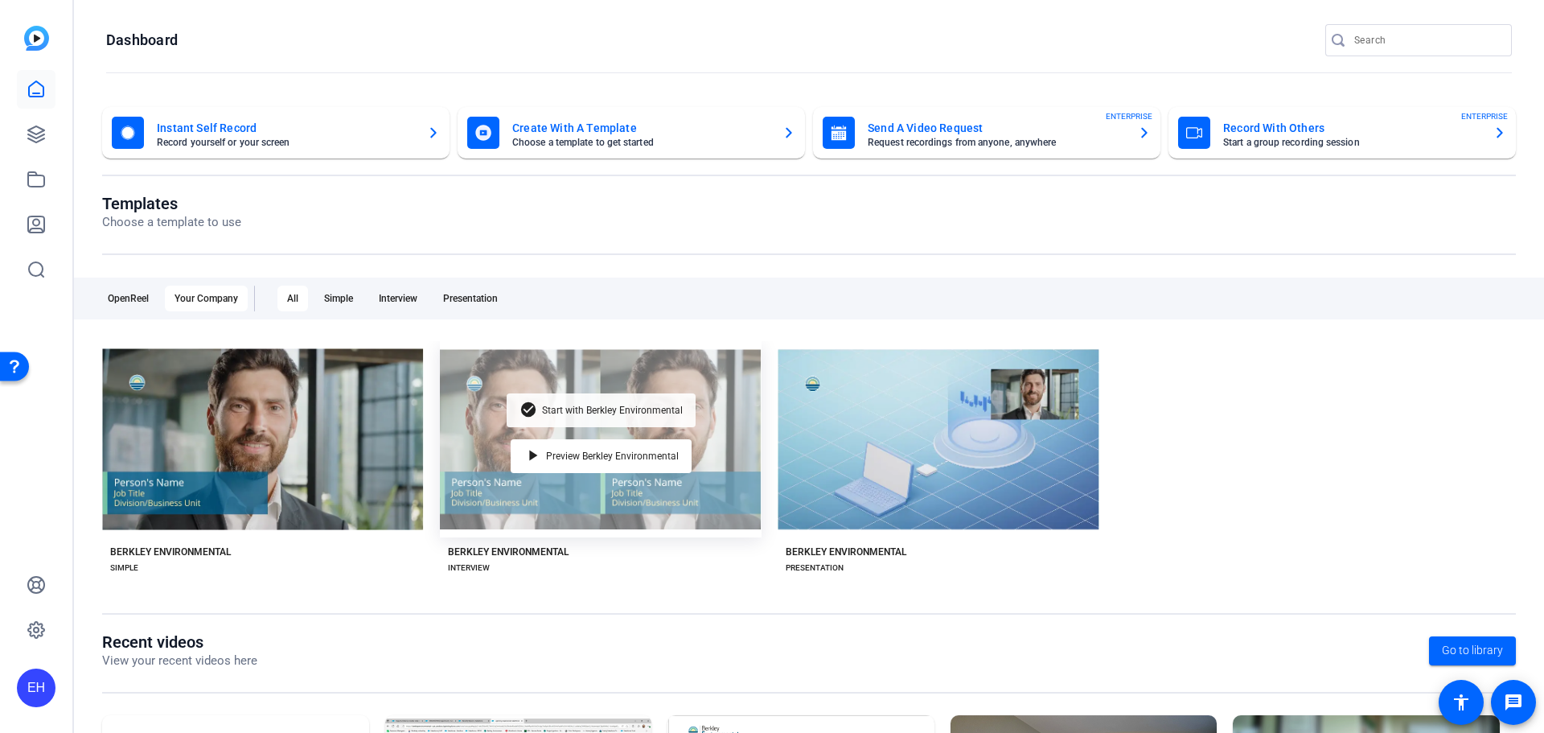
click at [626, 398] on div "check_circle Start with Berkley Environmental" at bounding box center [601, 410] width 189 height 34
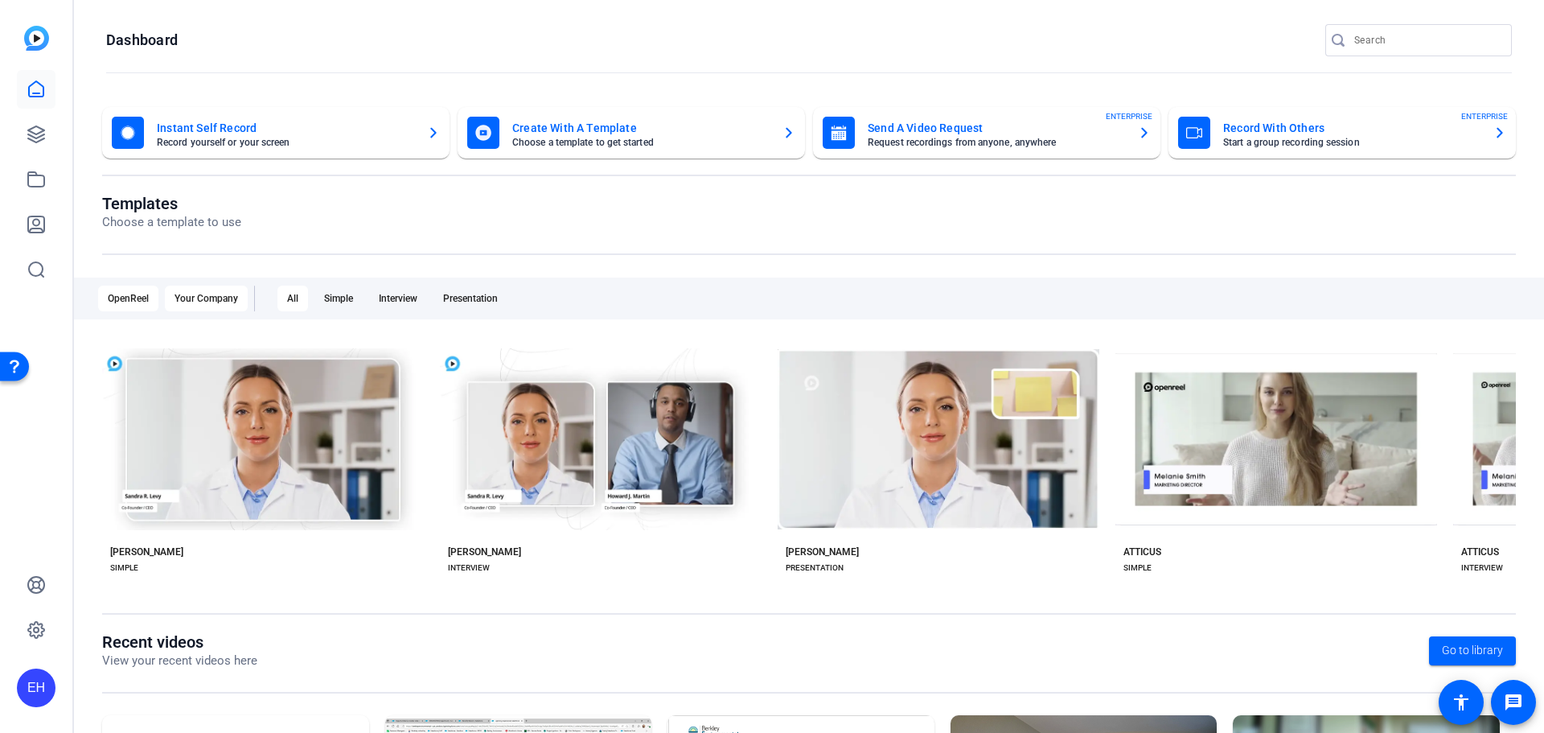
click at [215, 296] on div "Your Company" at bounding box center [206, 298] width 83 height 26
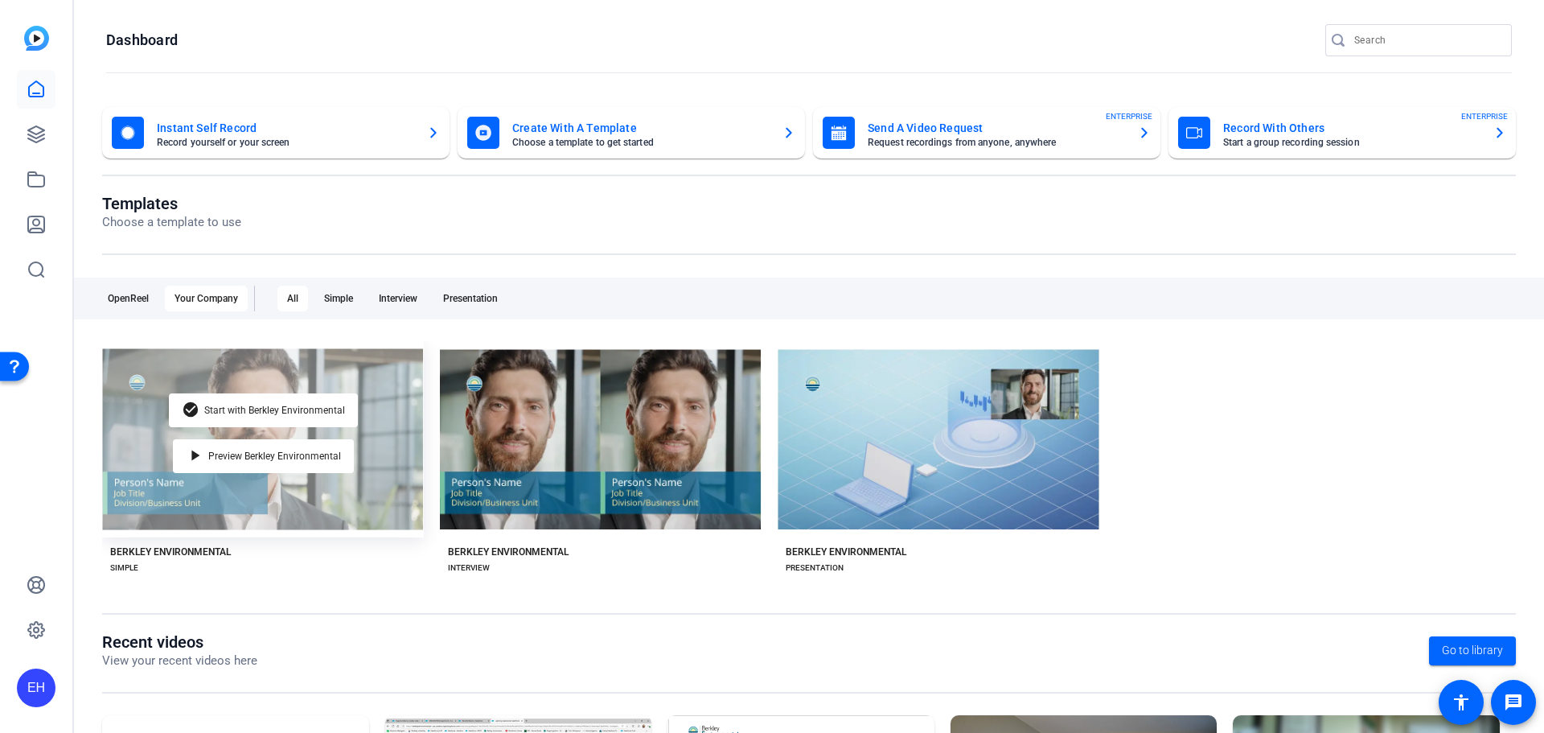
click at [207, 392] on div "check_circle Start with Berkley Environmental play_arrow Preview Berkley Enviro…" at bounding box center [263, 439] width 322 height 196
click at [253, 409] on span "Start with Berkley Environmental" at bounding box center [274, 410] width 141 height 10
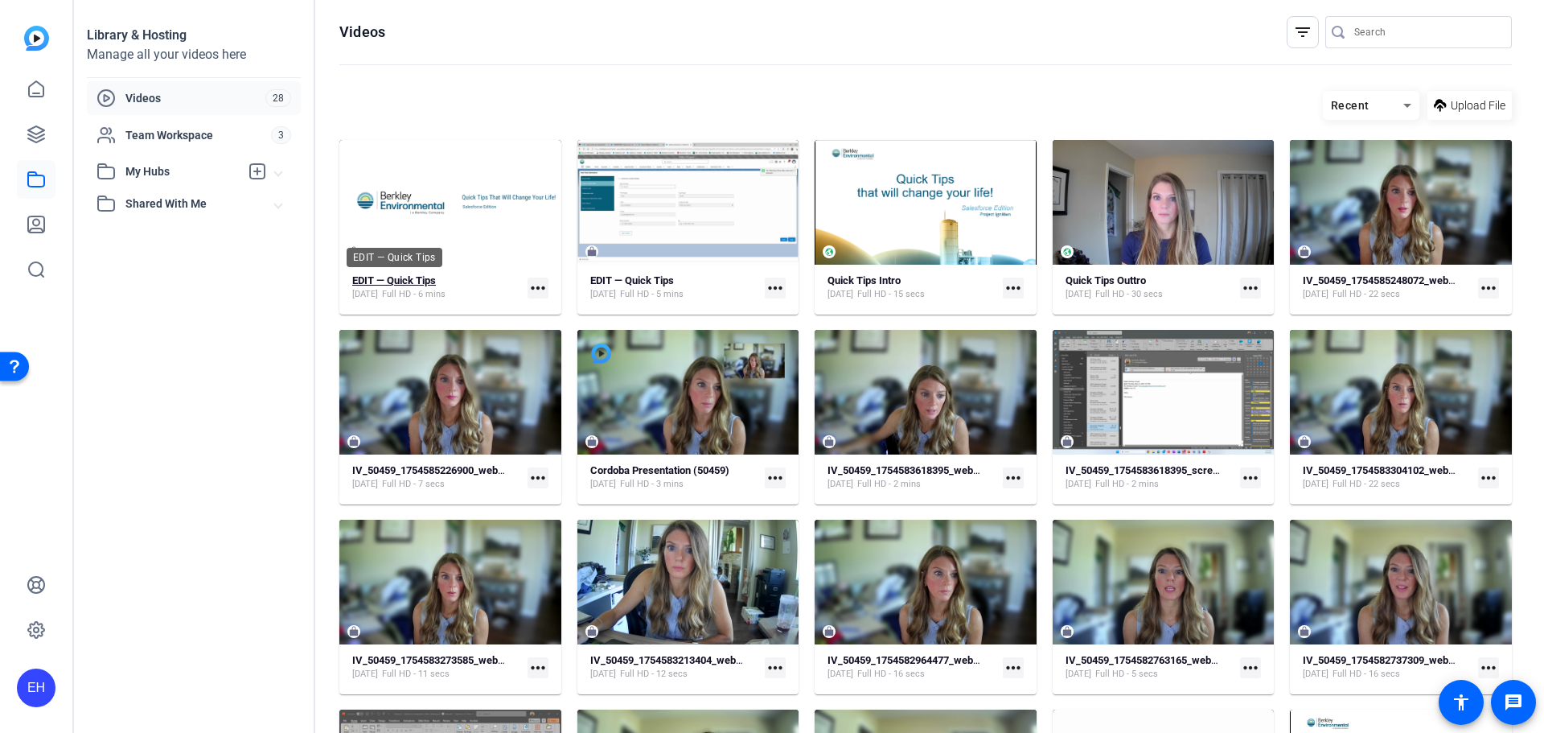
click at [359, 274] on strong "EDIT — Quick Tips" at bounding box center [394, 280] width 84 height 12
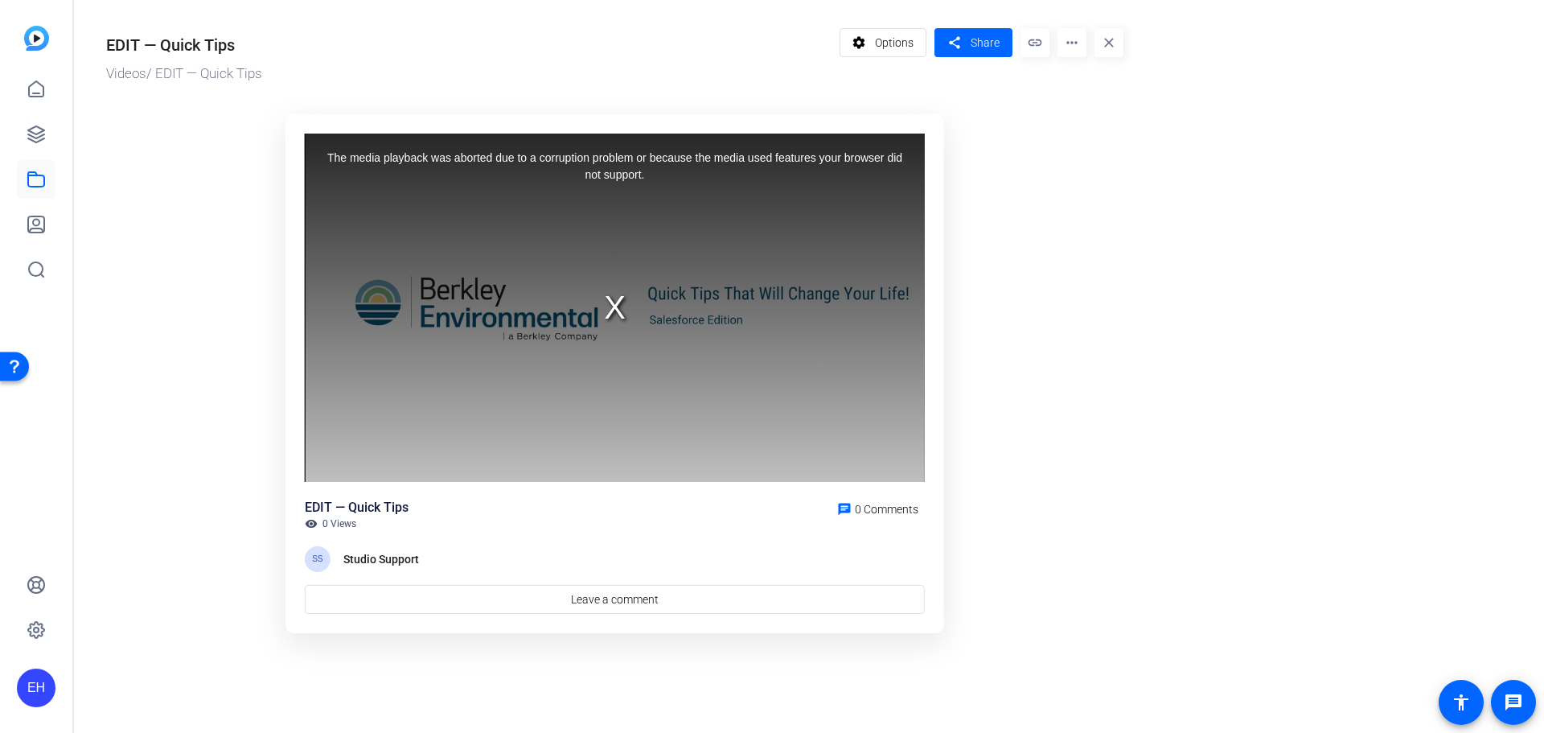
click at [612, 303] on div "The media playback was aborted due to a corruption problem or because the media…" at bounding box center [615, 307] width 620 height 349
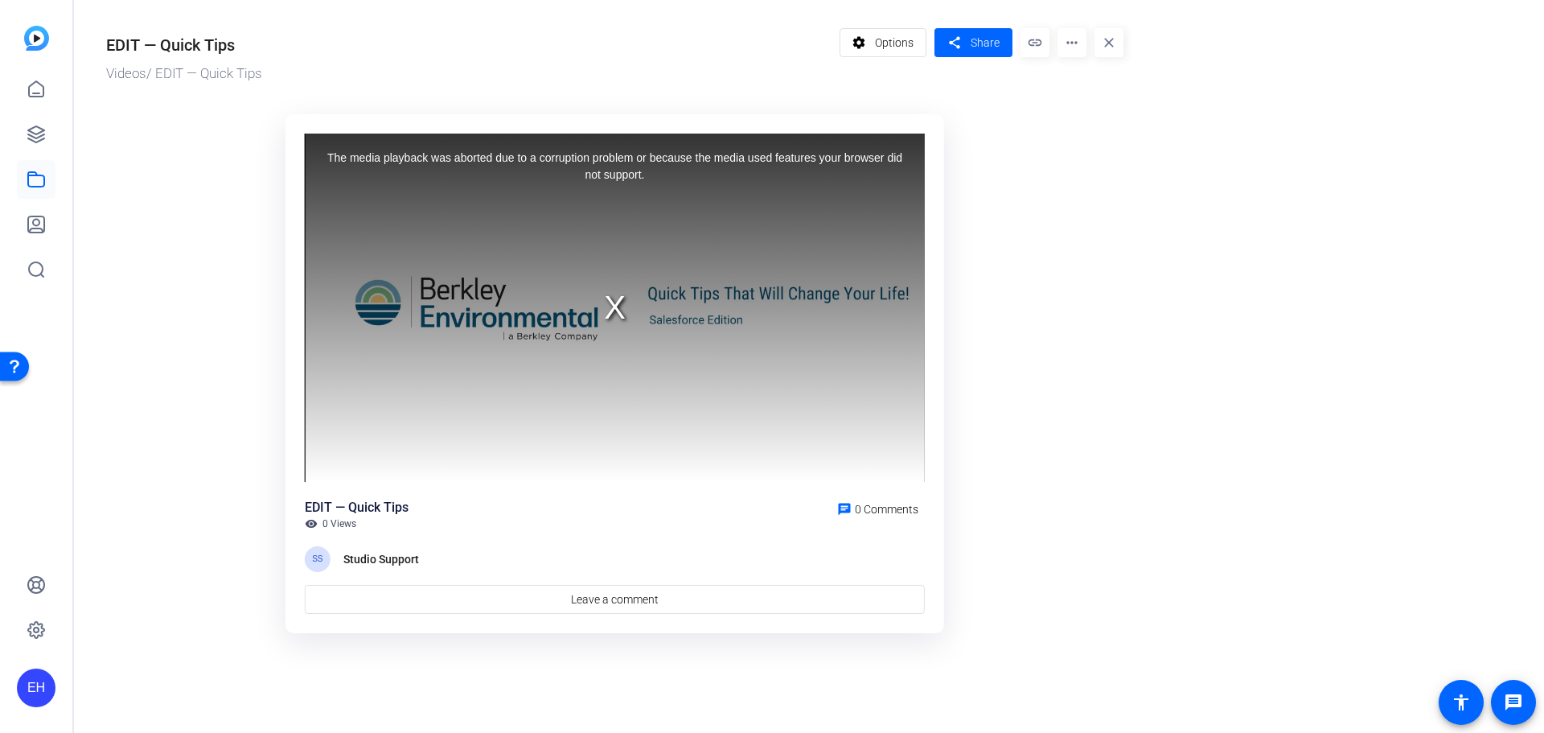
click at [1070, 203] on ktd-grid "Video Player is loading. Play Video Play Mute Current Time 0:00 / Duration 6:09…" at bounding box center [614, 374] width 1017 height 539
click at [1115, 40] on mat-icon "close" at bounding box center [1109, 42] width 29 height 29
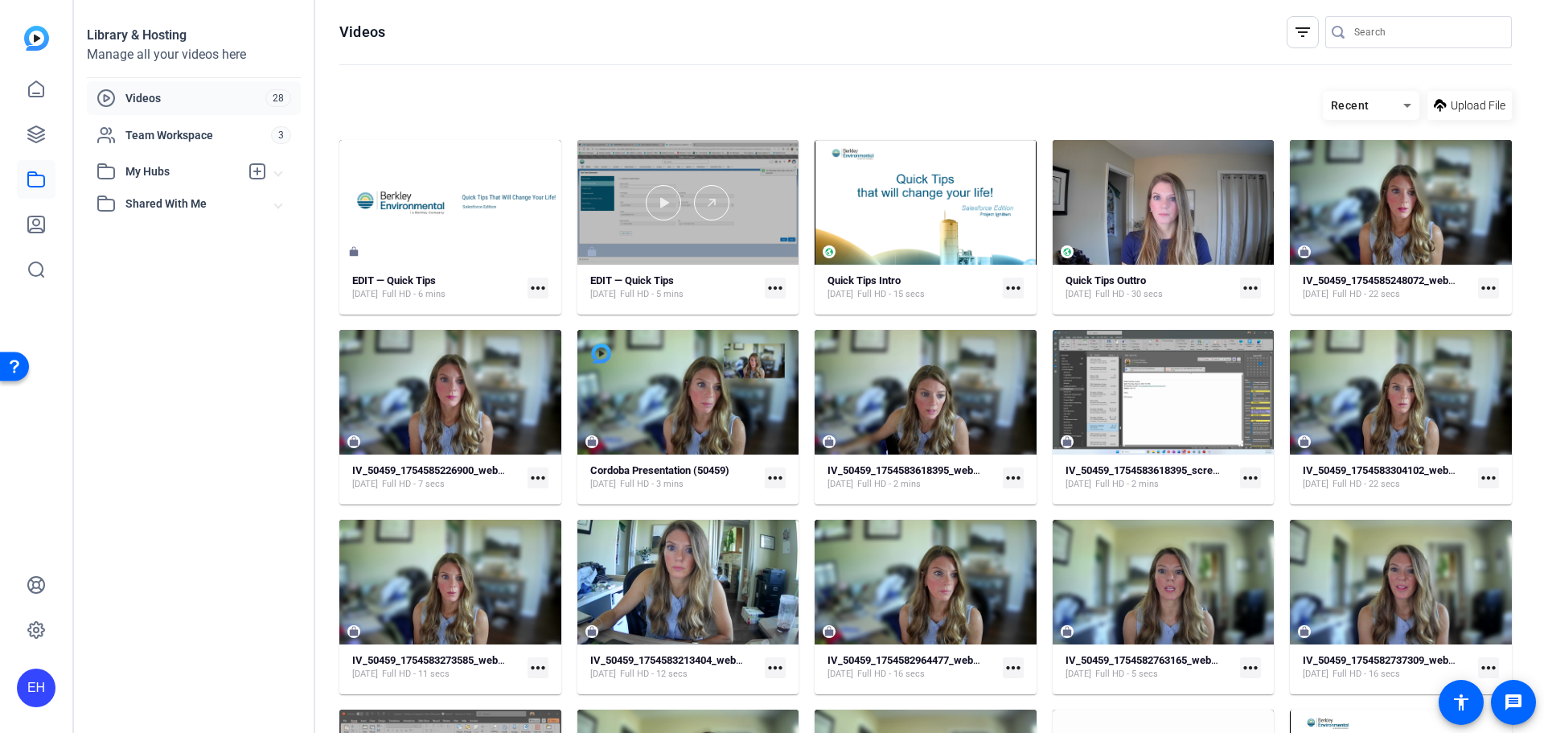
click at [705, 221] on div at bounding box center [688, 202] width 222 height 125
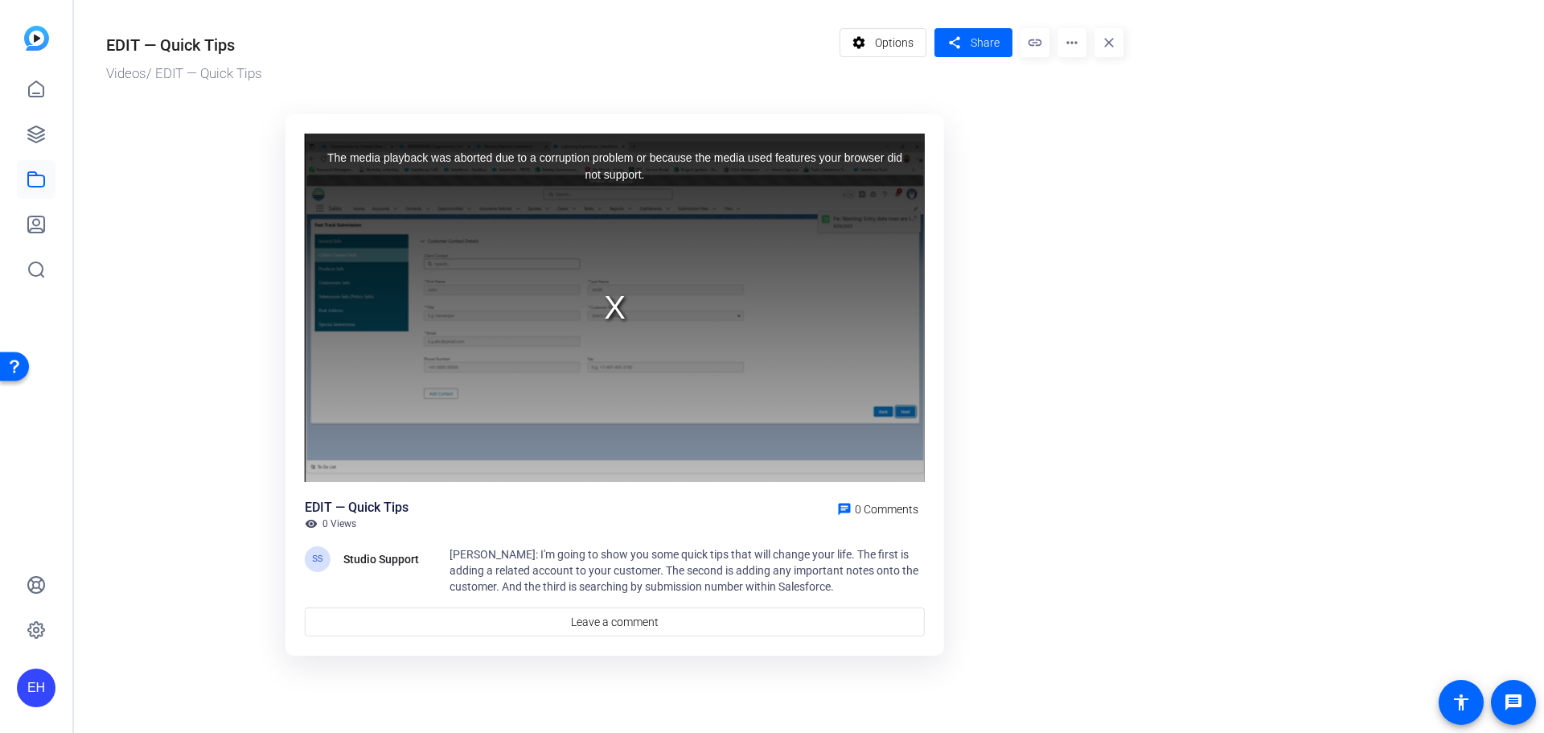
click at [459, 393] on div "The media playback was aborted due to a corruption problem or because the media…" at bounding box center [615, 307] width 620 height 349
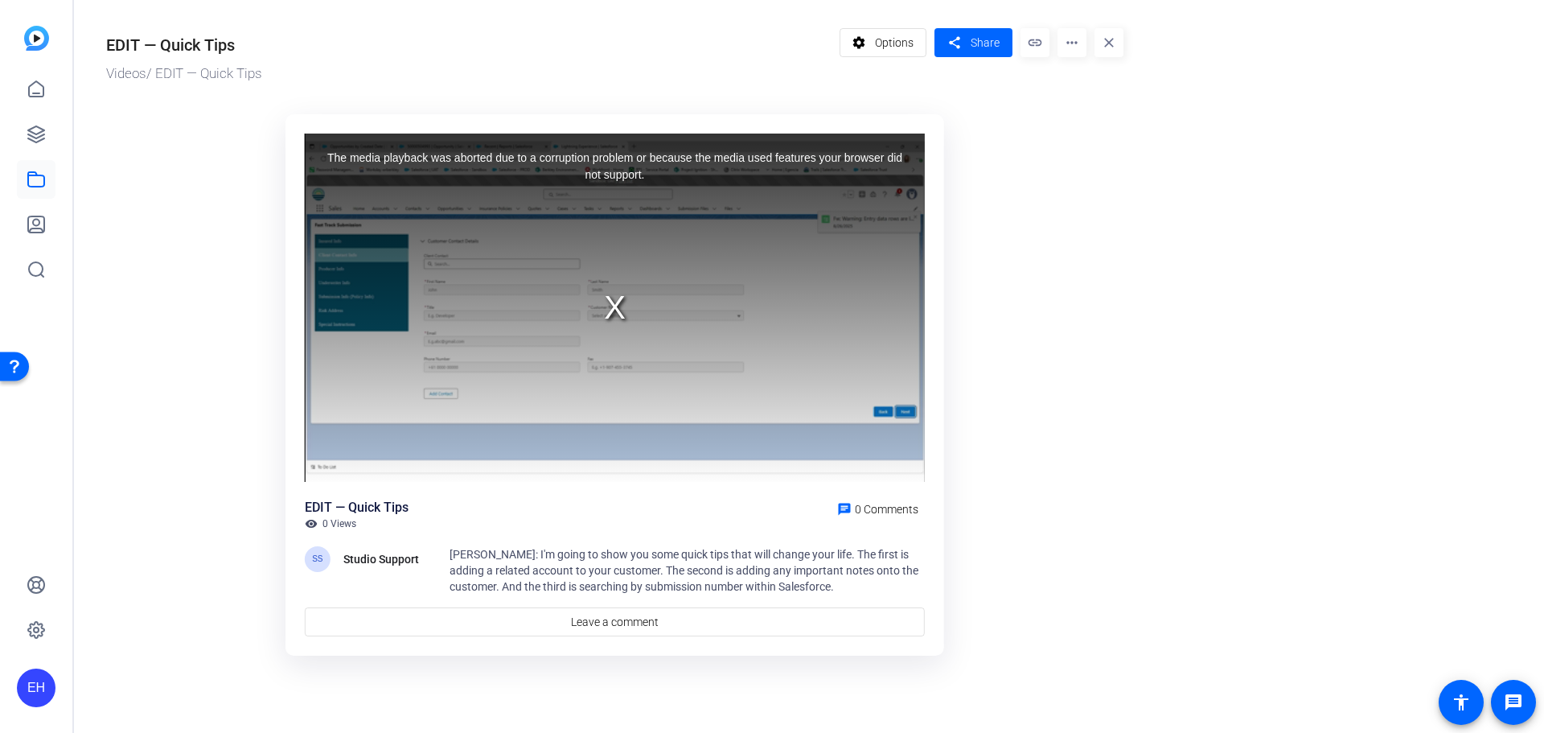
click at [1109, 36] on mat-icon "close" at bounding box center [1109, 42] width 29 height 29
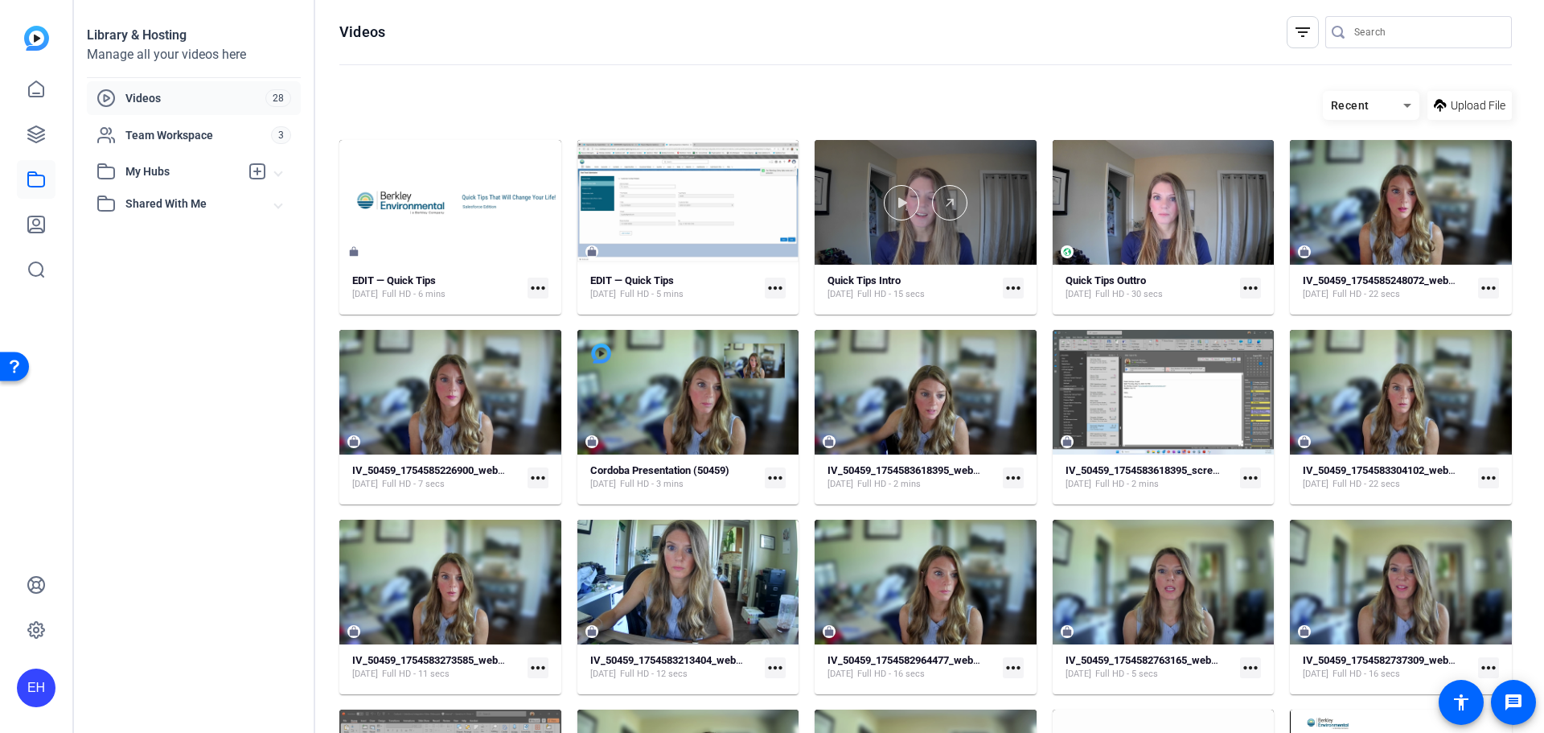
click at [992, 158] on div at bounding box center [926, 202] width 222 height 125
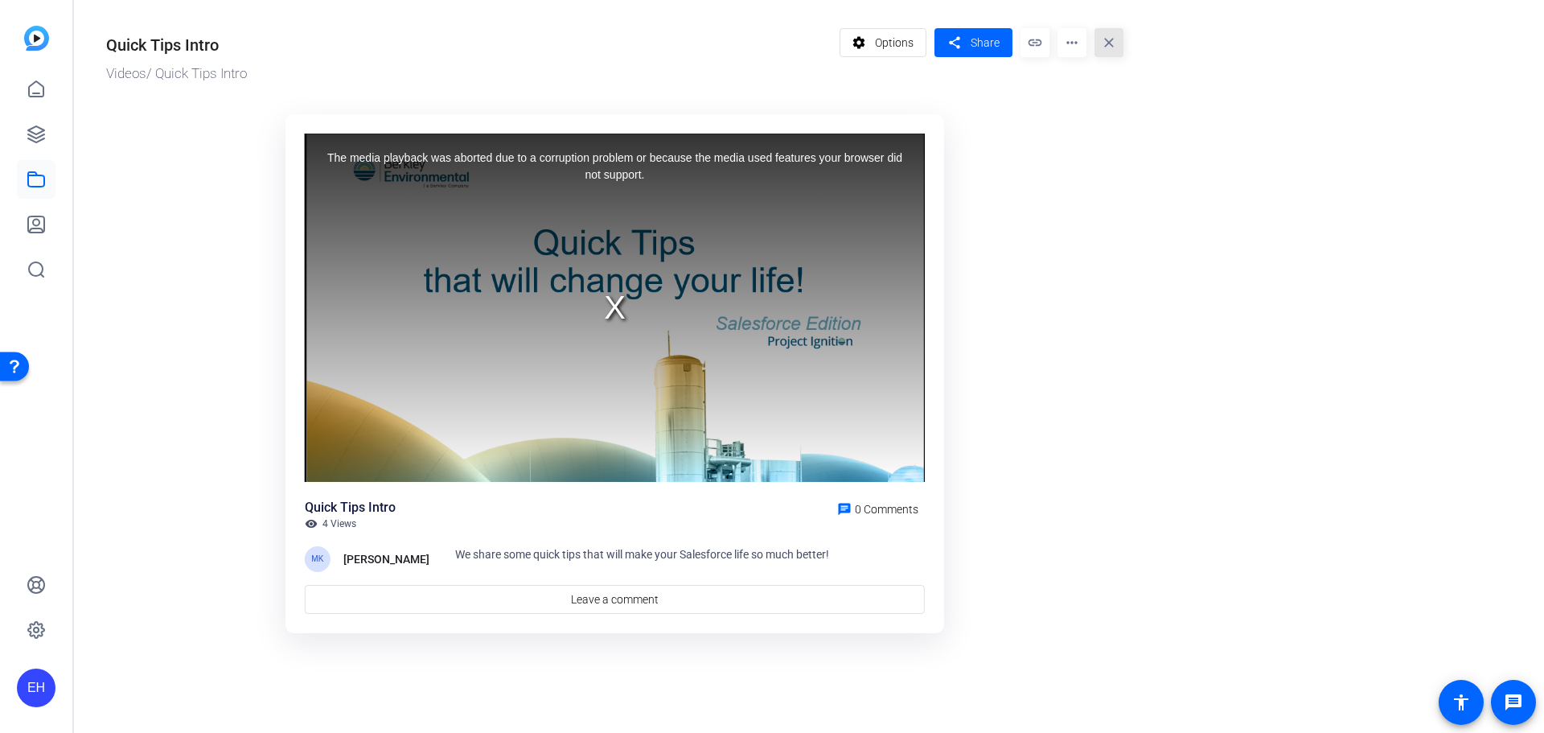
click at [1110, 42] on mat-icon "close" at bounding box center [1109, 42] width 29 height 29
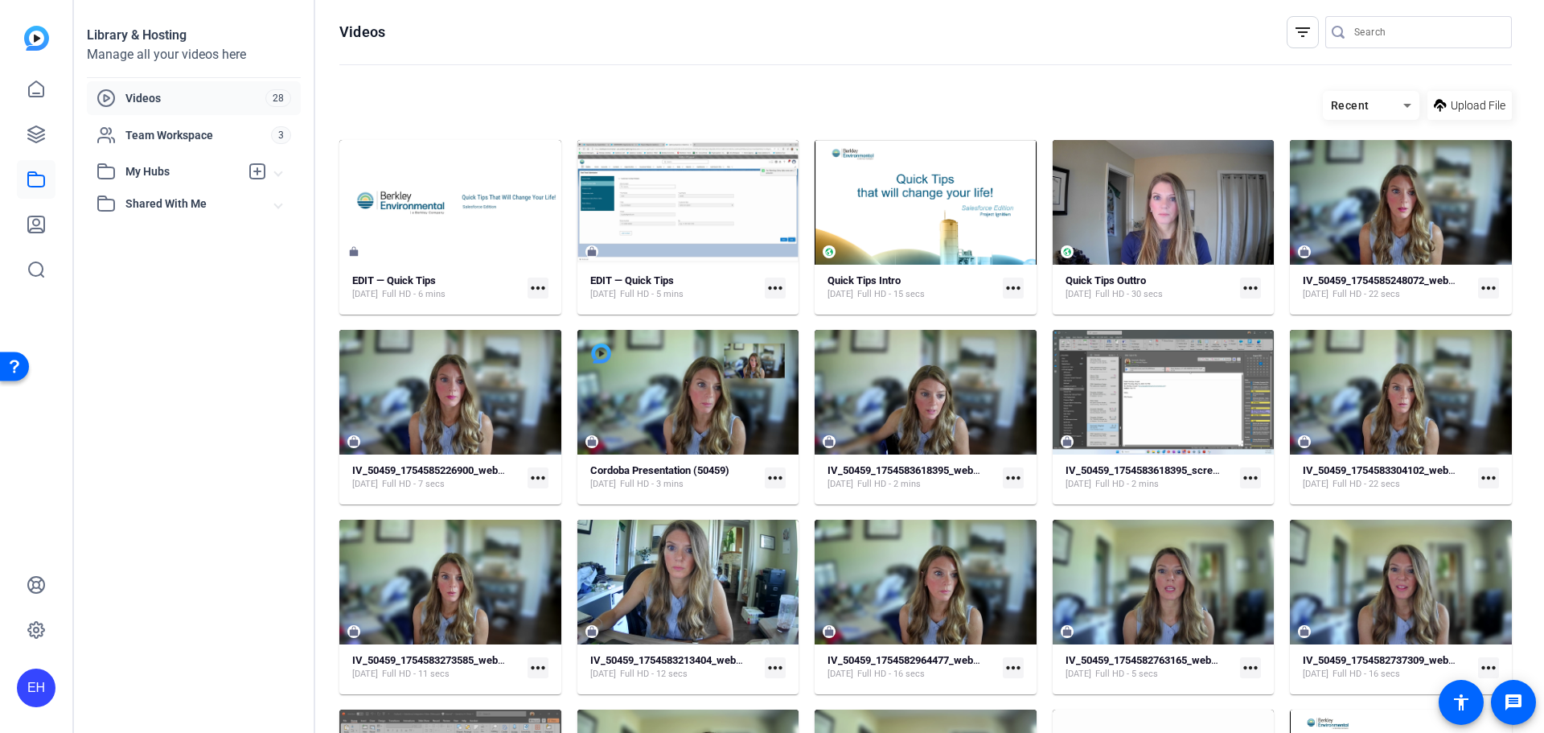
click at [154, 166] on span "My Hubs" at bounding box center [182, 171] width 114 height 17
click at [158, 238] on span "Shared With Me" at bounding box center [200, 239] width 150 height 17
click at [39, 84] on icon at bounding box center [36, 88] width 14 height 15
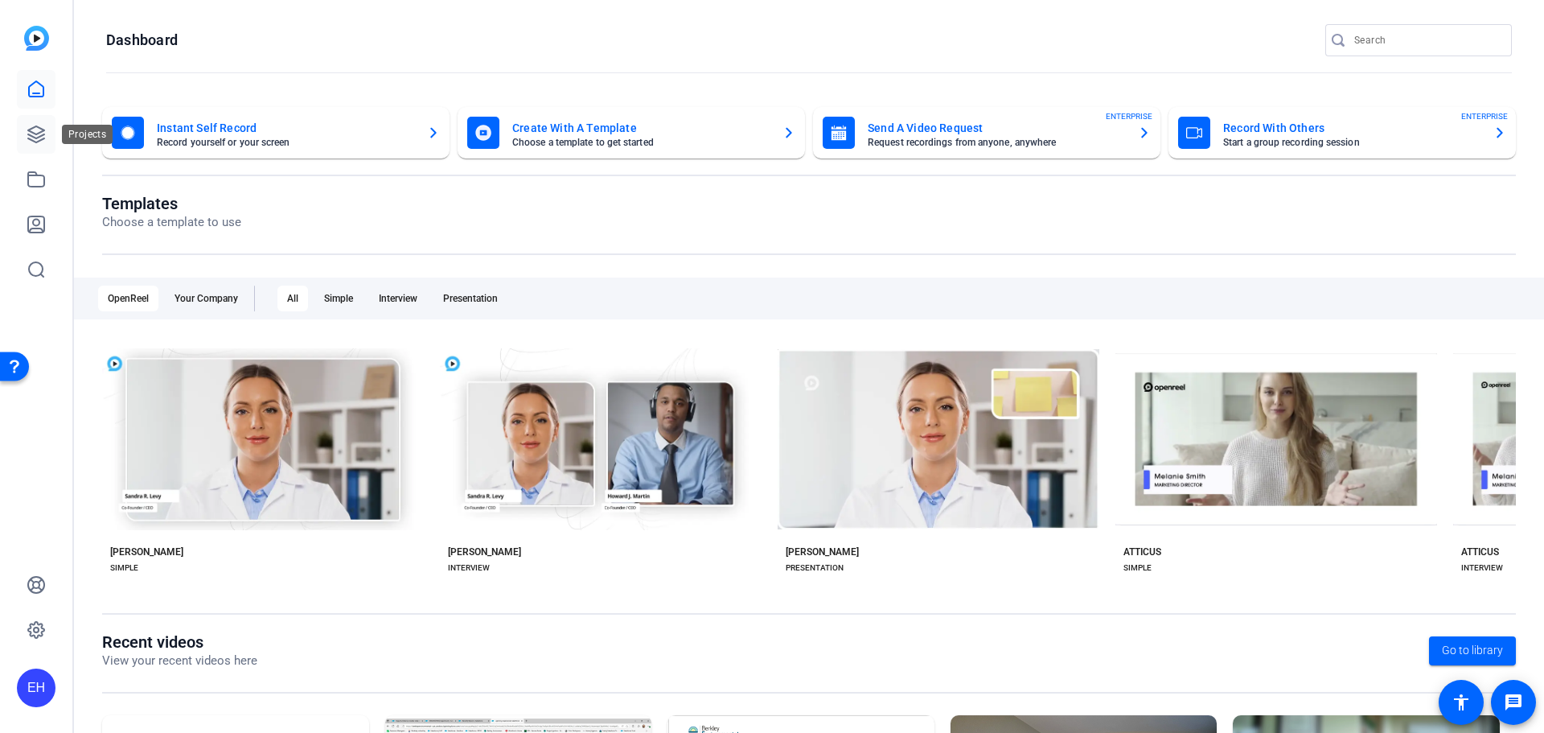
click at [45, 133] on icon at bounding box center [36, 134] width 19 height 19
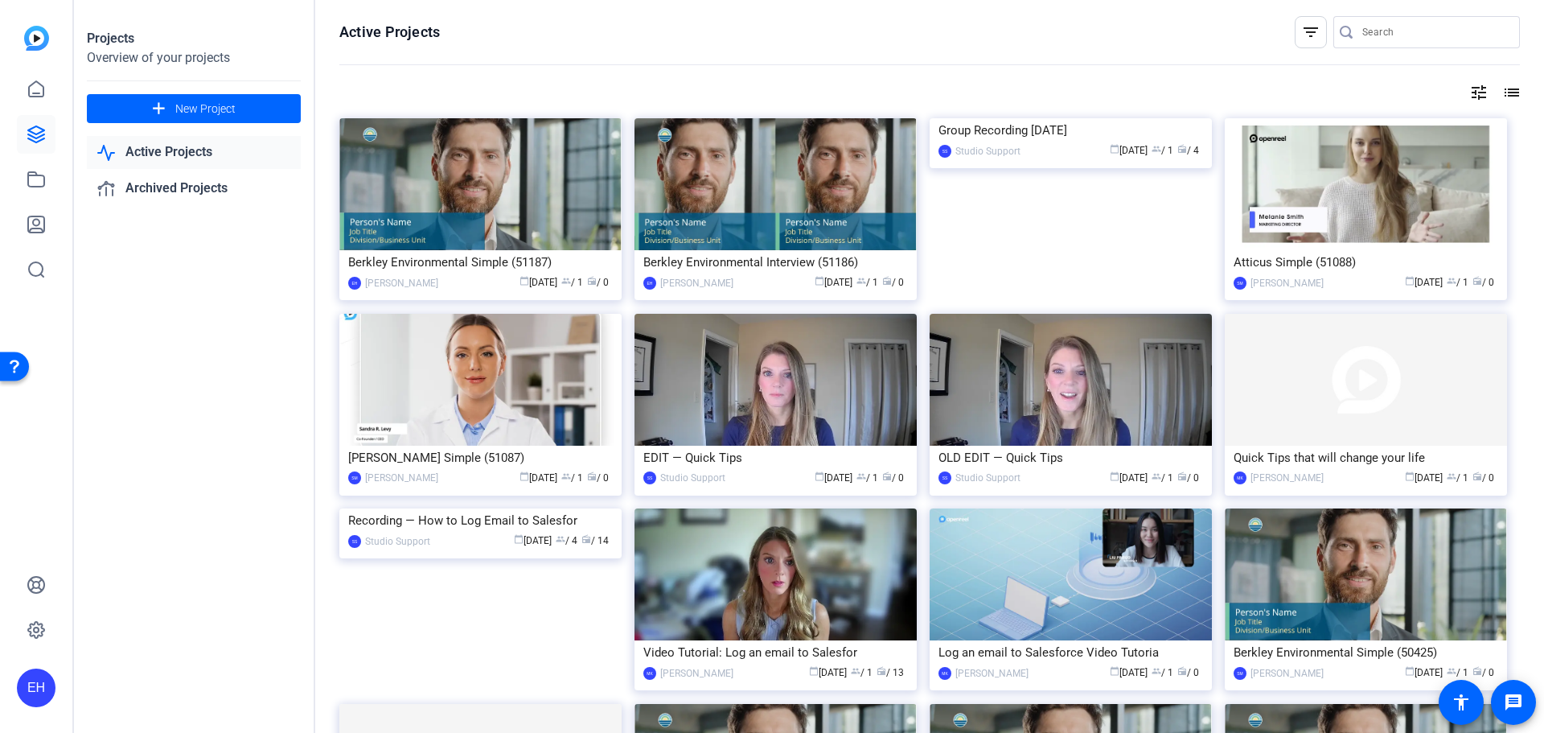
click at [183, 146] on link "Active Projects" at bounding box center [194, 152] width 214 height 33
click at [185, 101] on span "New Project" at bounding box center [205, 109] width 60 height 17
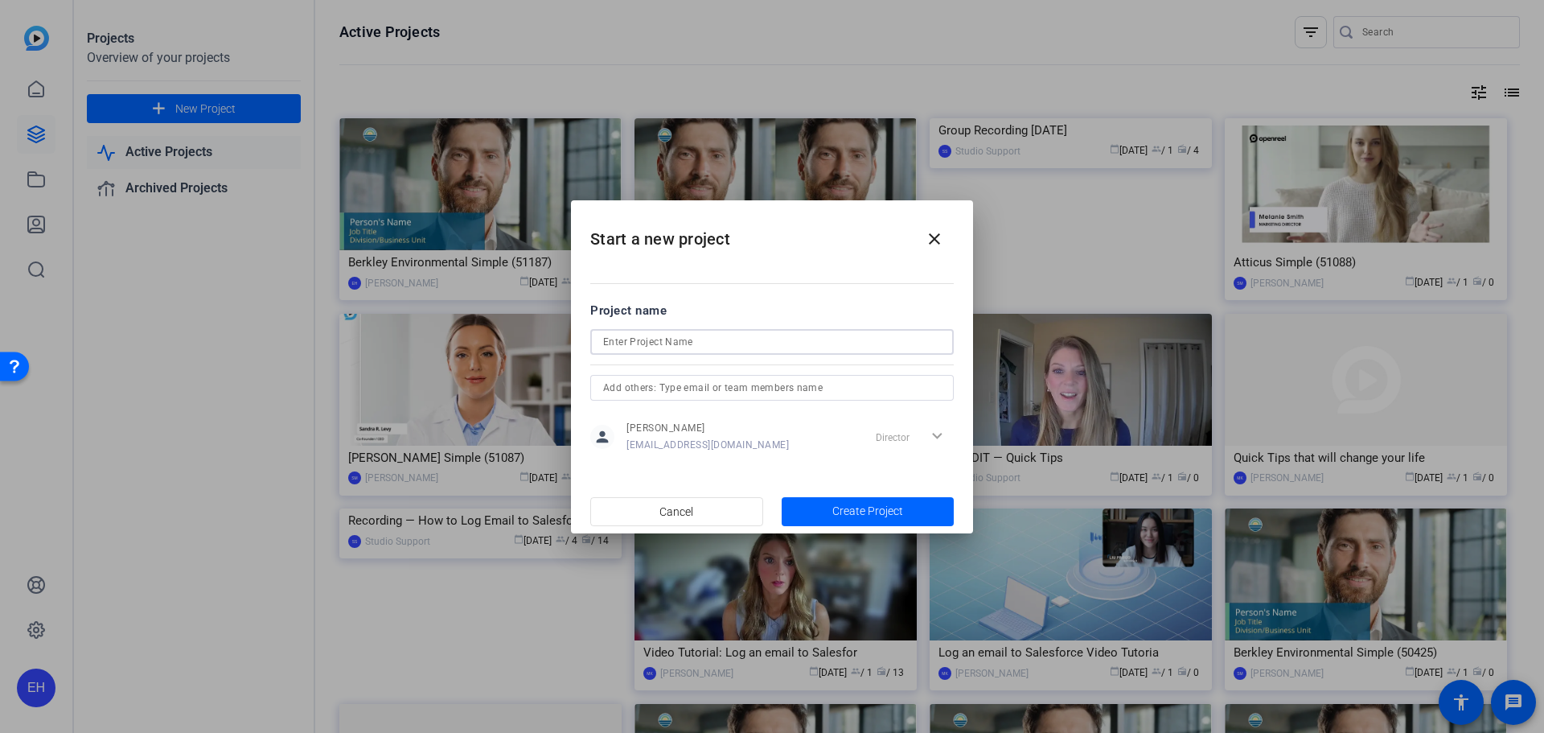
click at [698, 347] on input at bounding box center [772, 341] width 338 height 19
click at [676, 341] on input "test" at bounding box center [772, 341] width 338 height 19
type input "test-1"
click at [867, 499] on span "button" at bounding box center [868, 511] width 173 height 39
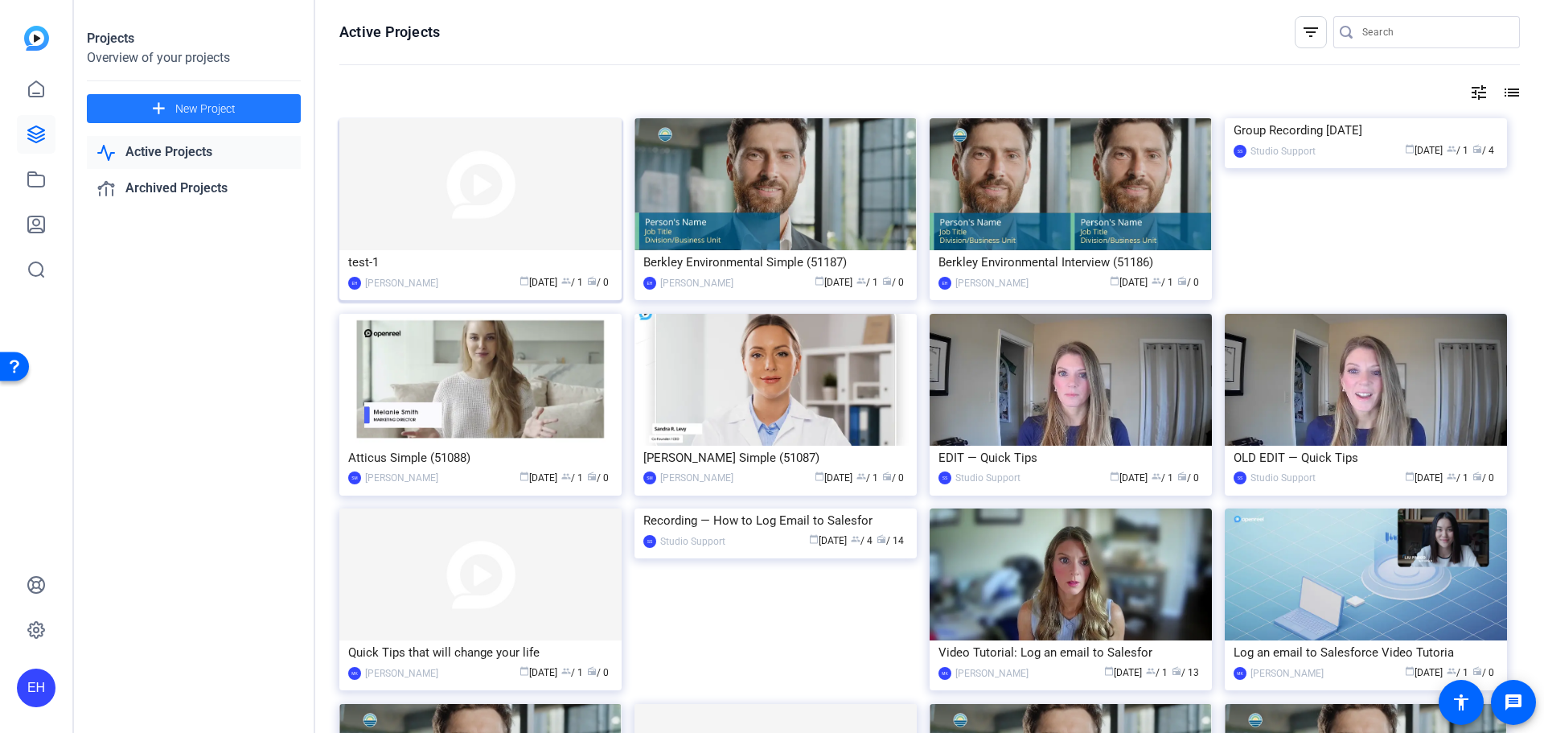
click at [542, 165] on img at bounding box center [480, 184] width 282 height 132
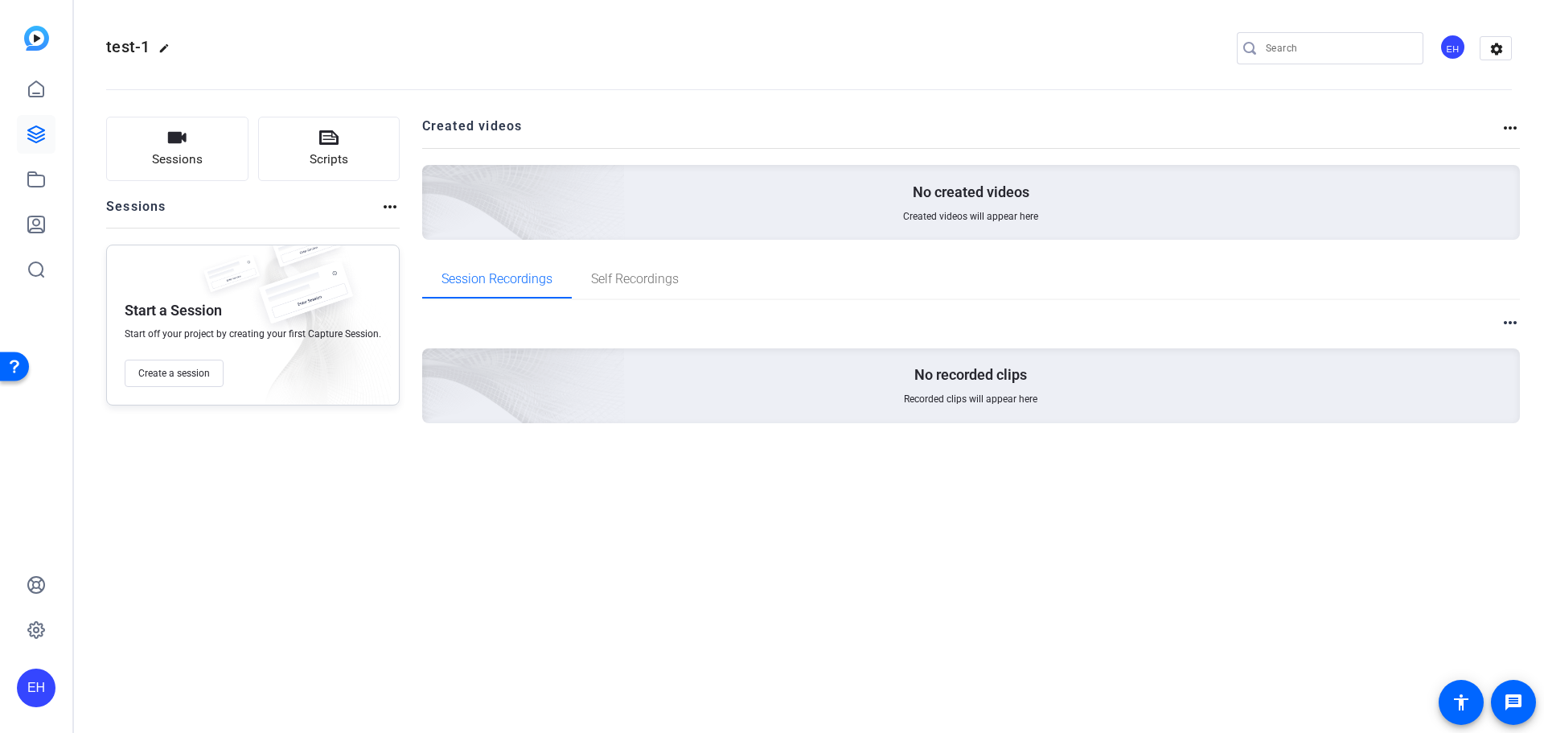
click at [167, 45] on mat-icon "edit" at bounding box center [167, 52] width 19 height 19
click at [271, 44] on span "clear" at bounding box center [274, 48] width 19 height 19
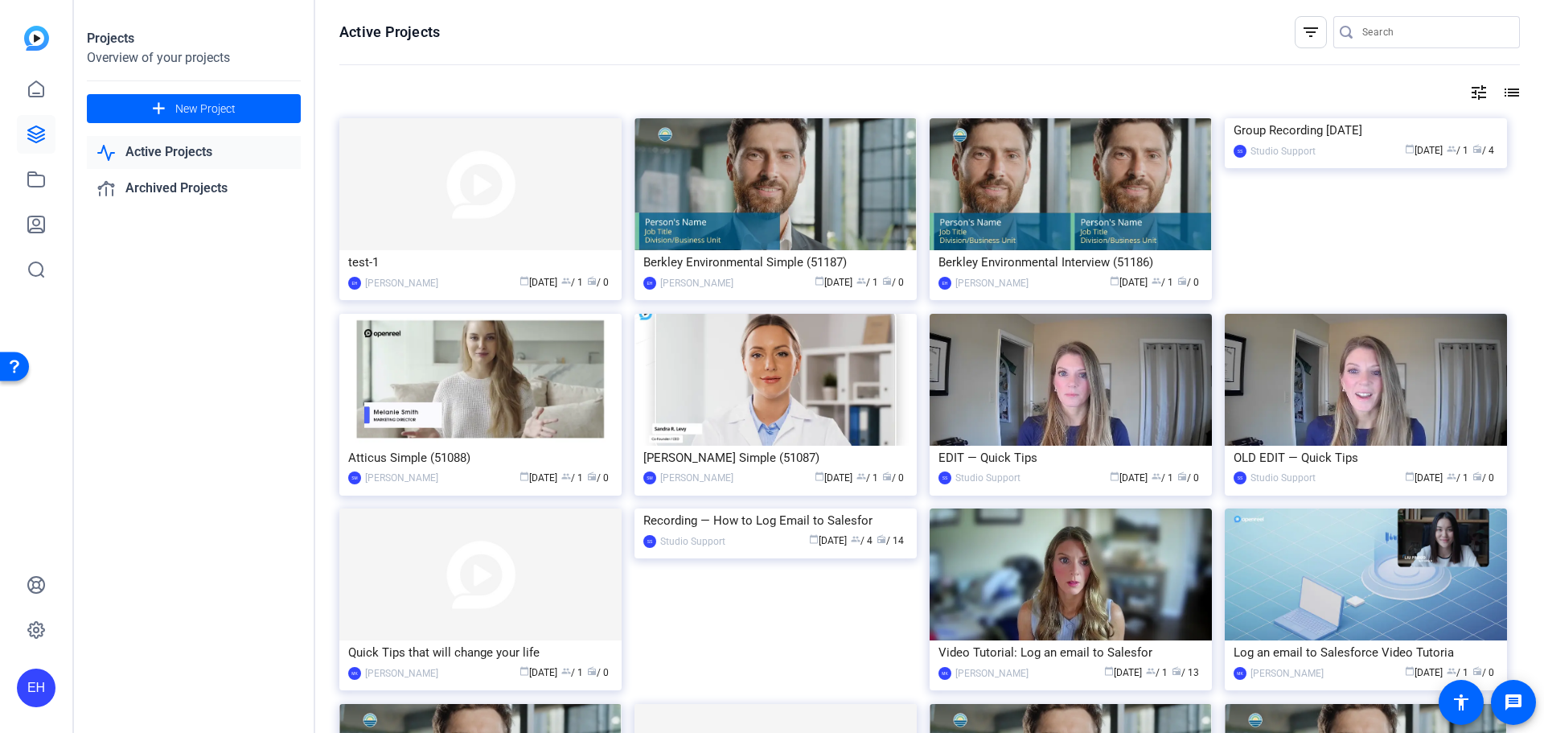
click at [41, 30] on img at bounding box center [36, 38] width 25 height 25
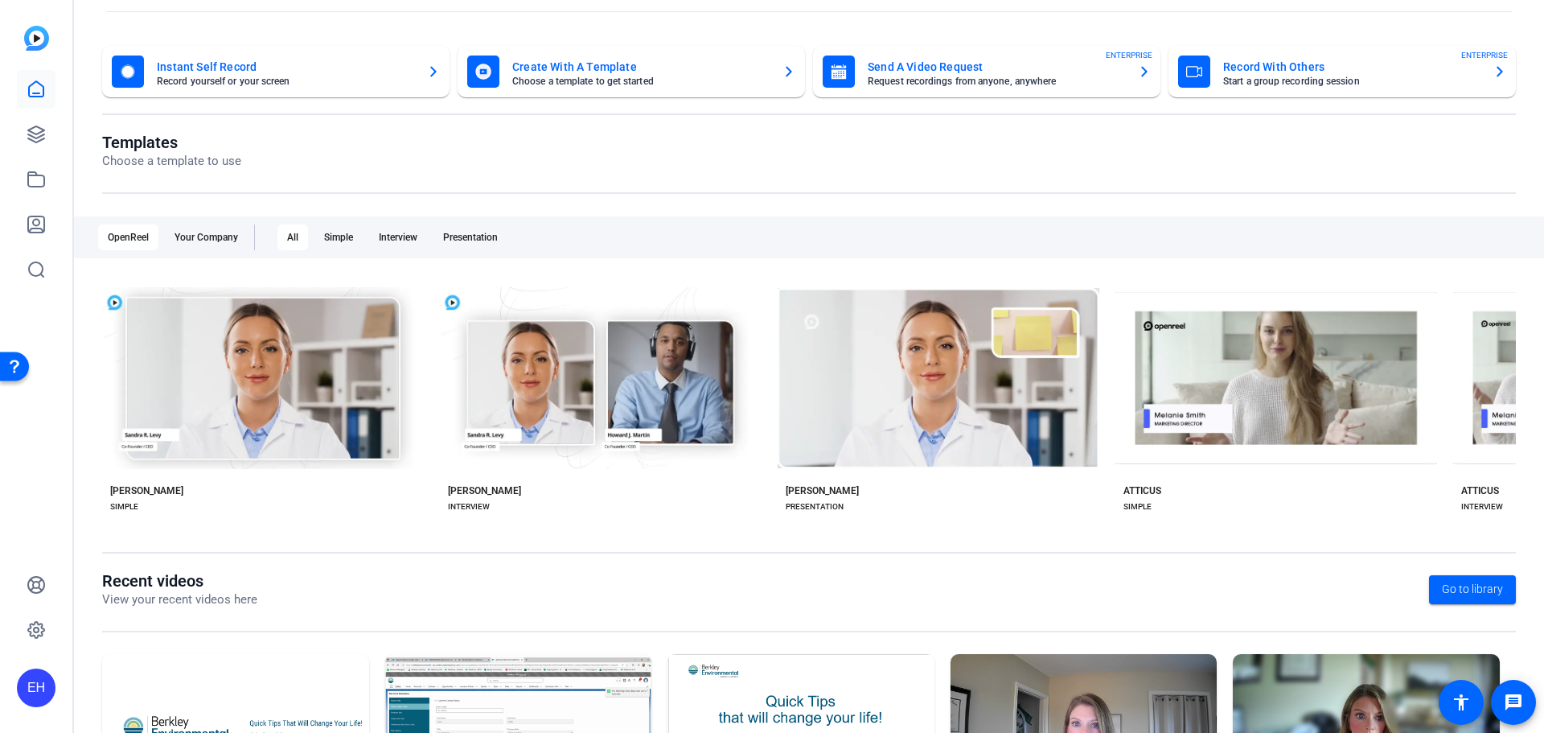
scroll to position [218, 0]
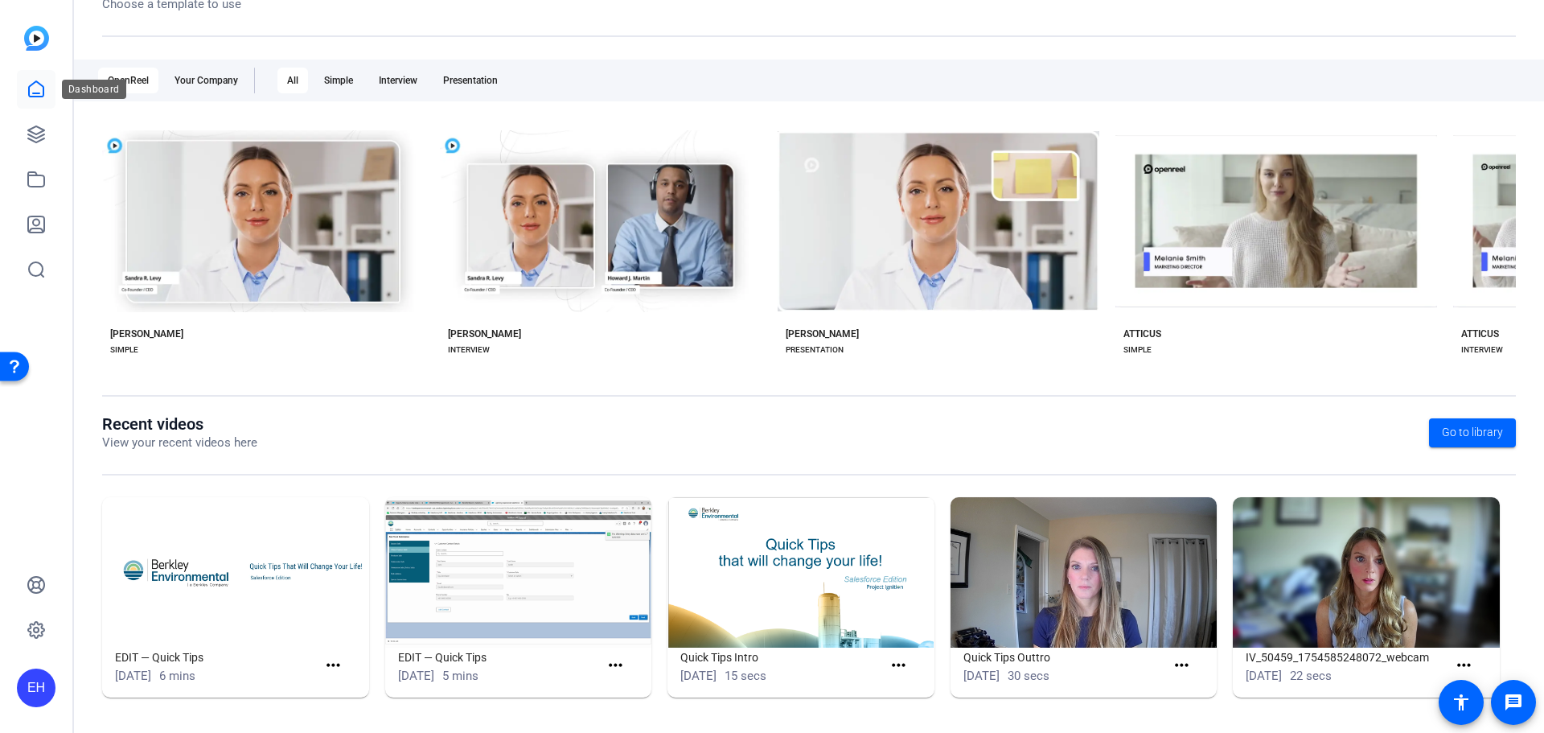
click at [41, 87] on icon at bounding box center [36, 89] width 19 height 19
